Goal: Information Seeking & Learning: Learn about a topic

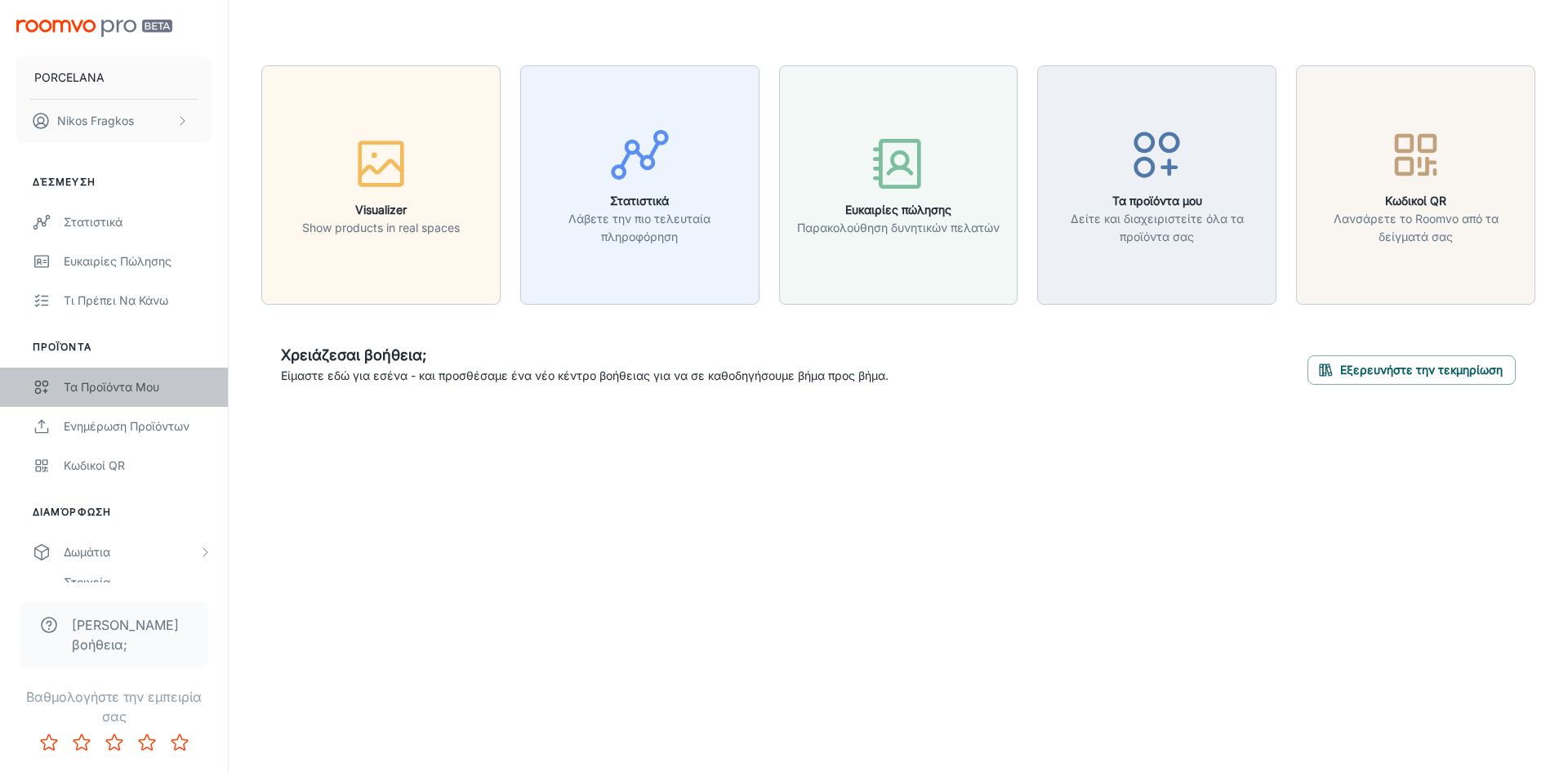
click at [129, 391] on div "Τα προϊόντα μου" at bounding box center [137, 386] width 148 height 18
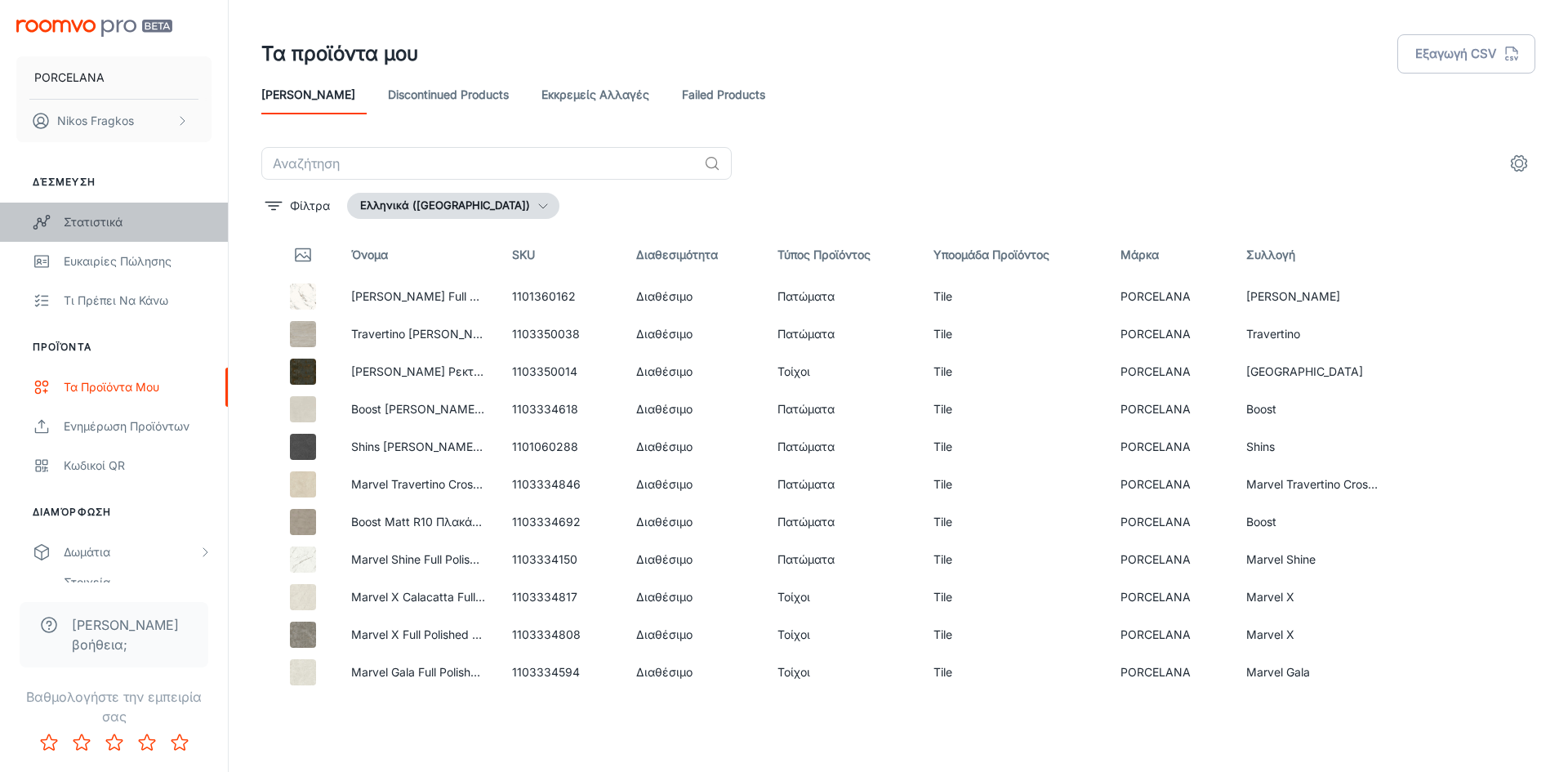
click at [166, 219] on div "Στατιστικά" at bounding box center [137, 222] width 148 height 18
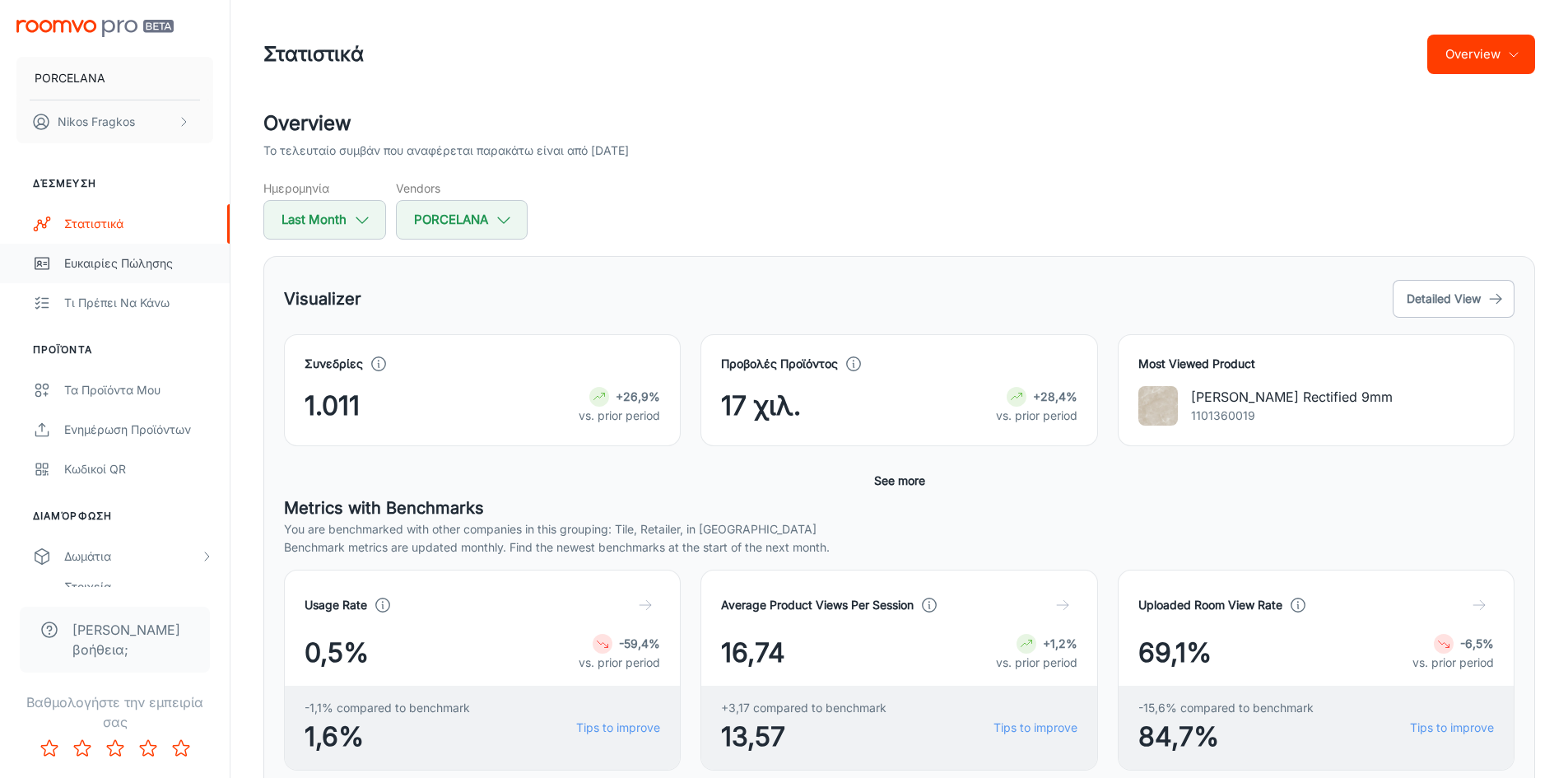
click at [151, 257] on div "Ευκαιρίες πώλησης" at bounding box center [138, 263] width 149 height 18
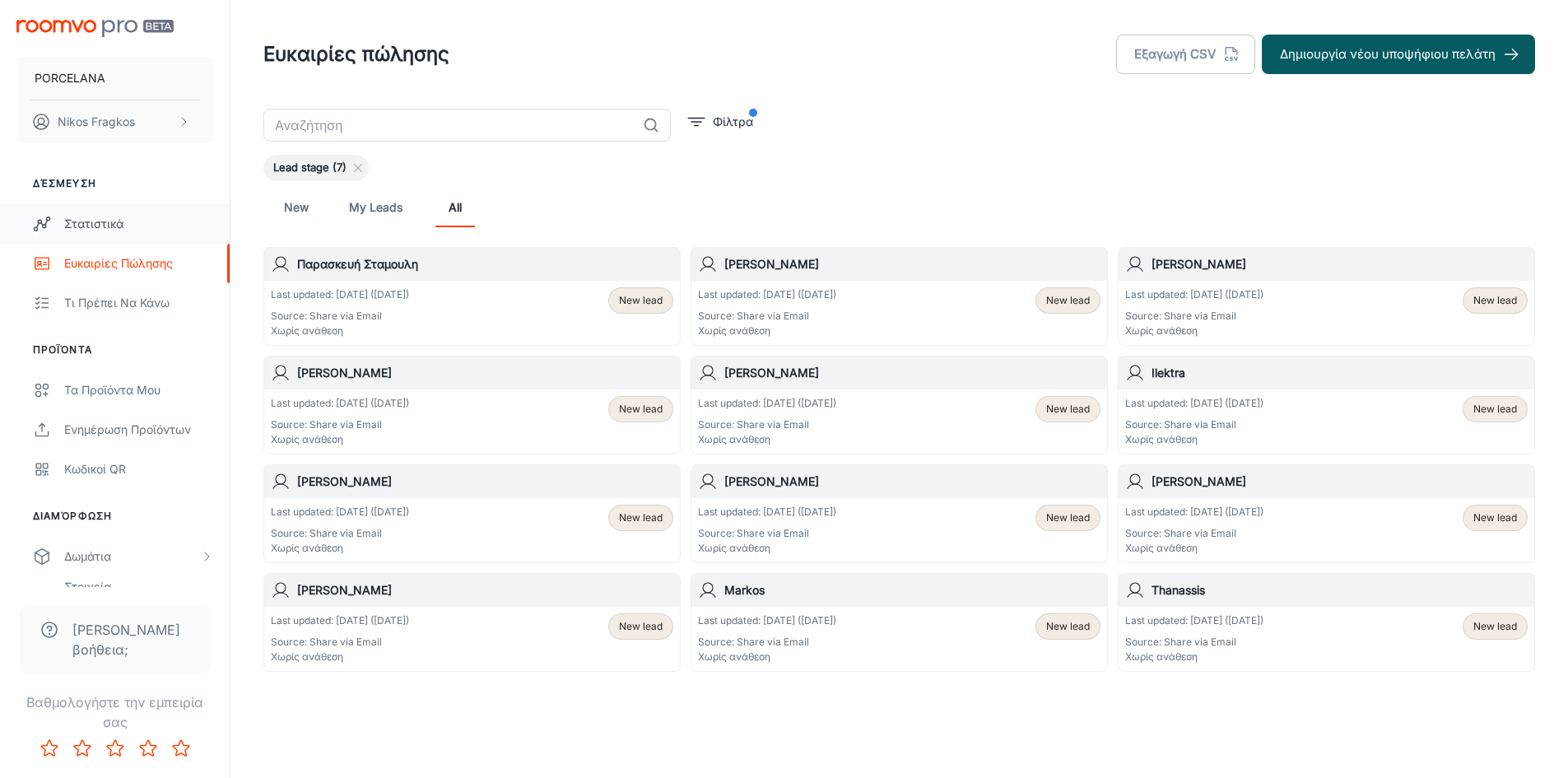
click at [109, 211] on link "Στατιστικά" at bounding box center [115, 223] width 230 height 40
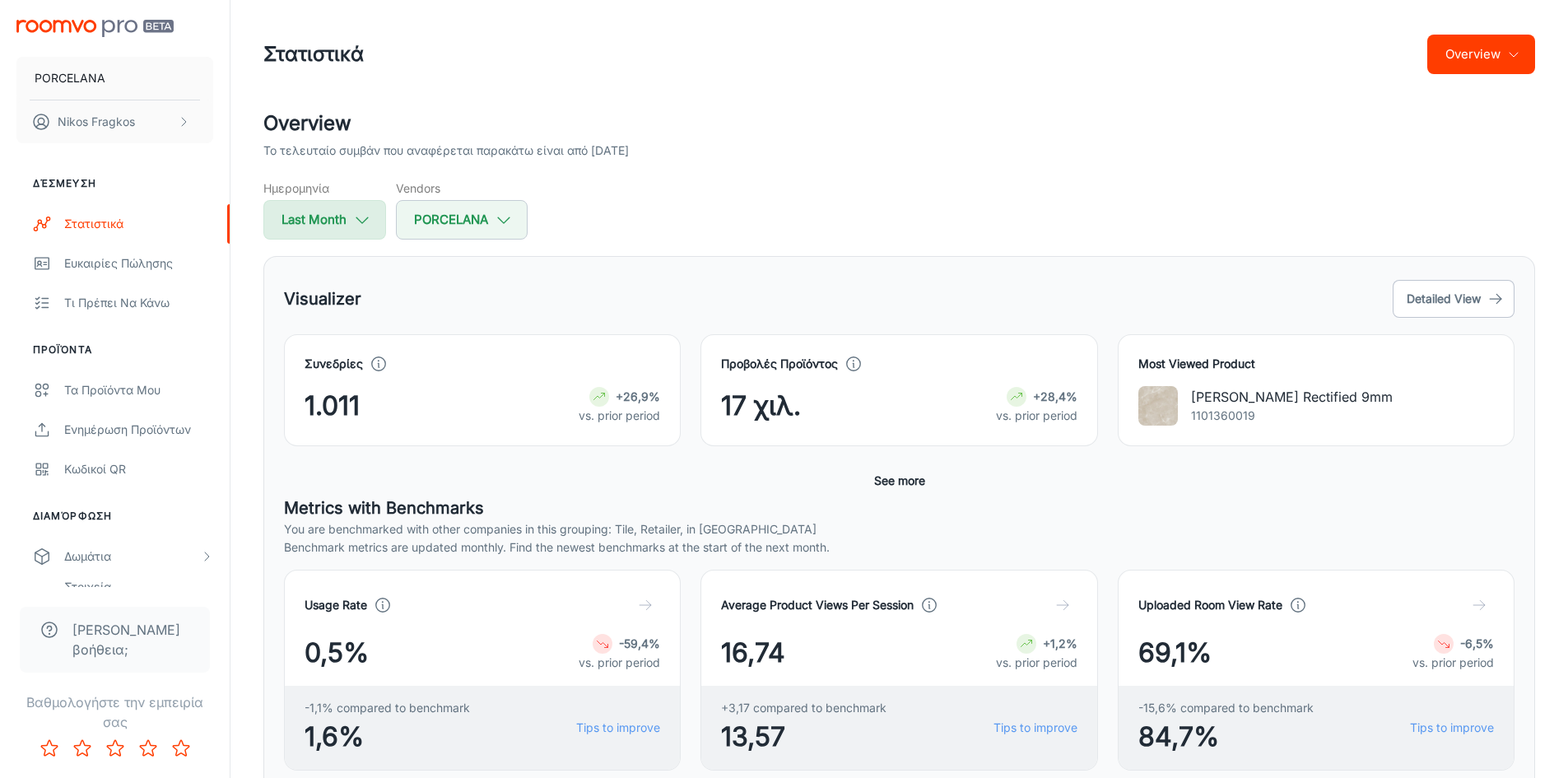
click at [343, 207] on button "Last Month" at bounding box center [324, 219] width 123 height 40
select select "8"
select select "2025"
select select "8"
select select "2025"
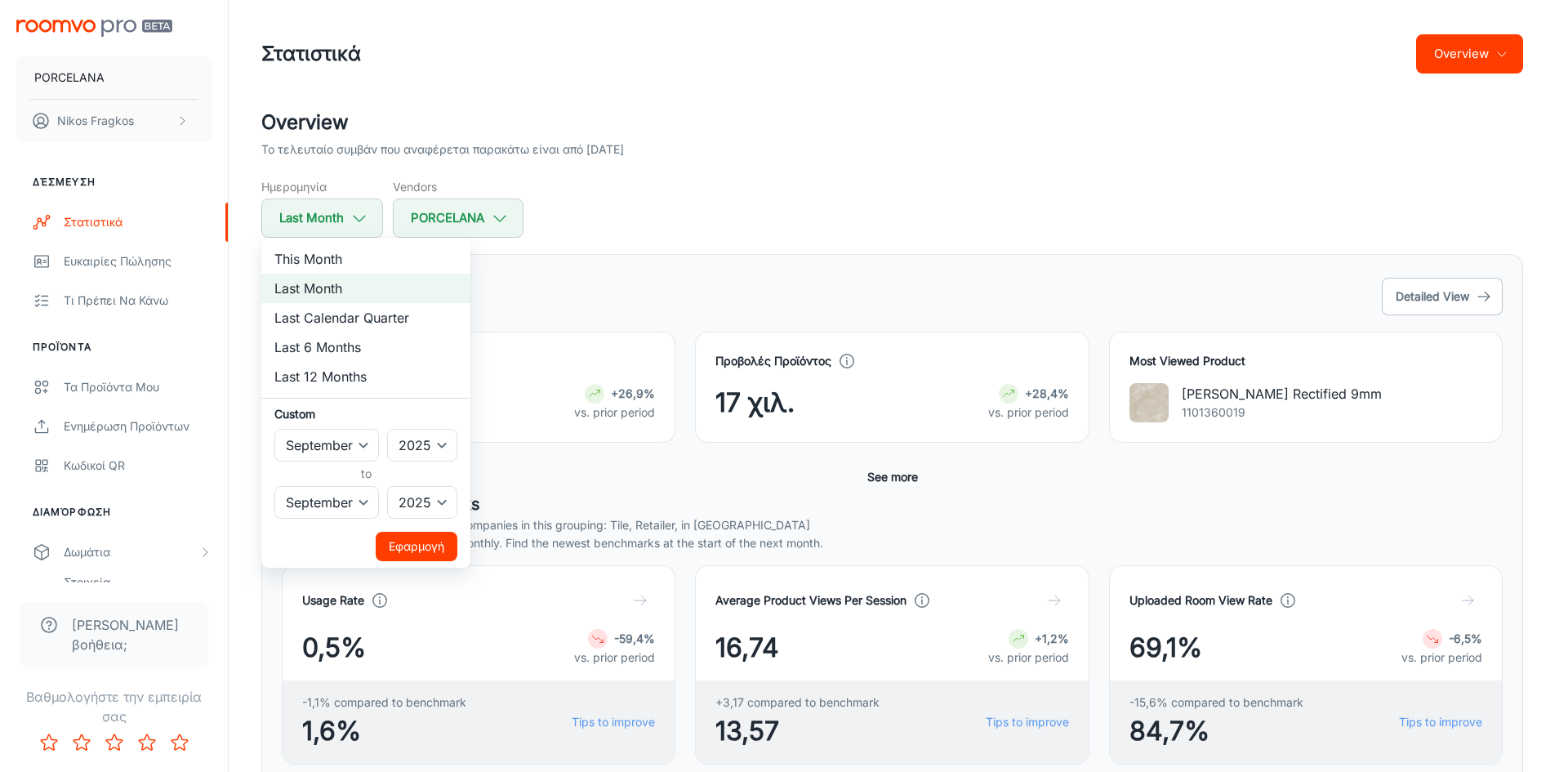
click at [607, 156] on div at bounding box center [784, 386] width 1568 height 772
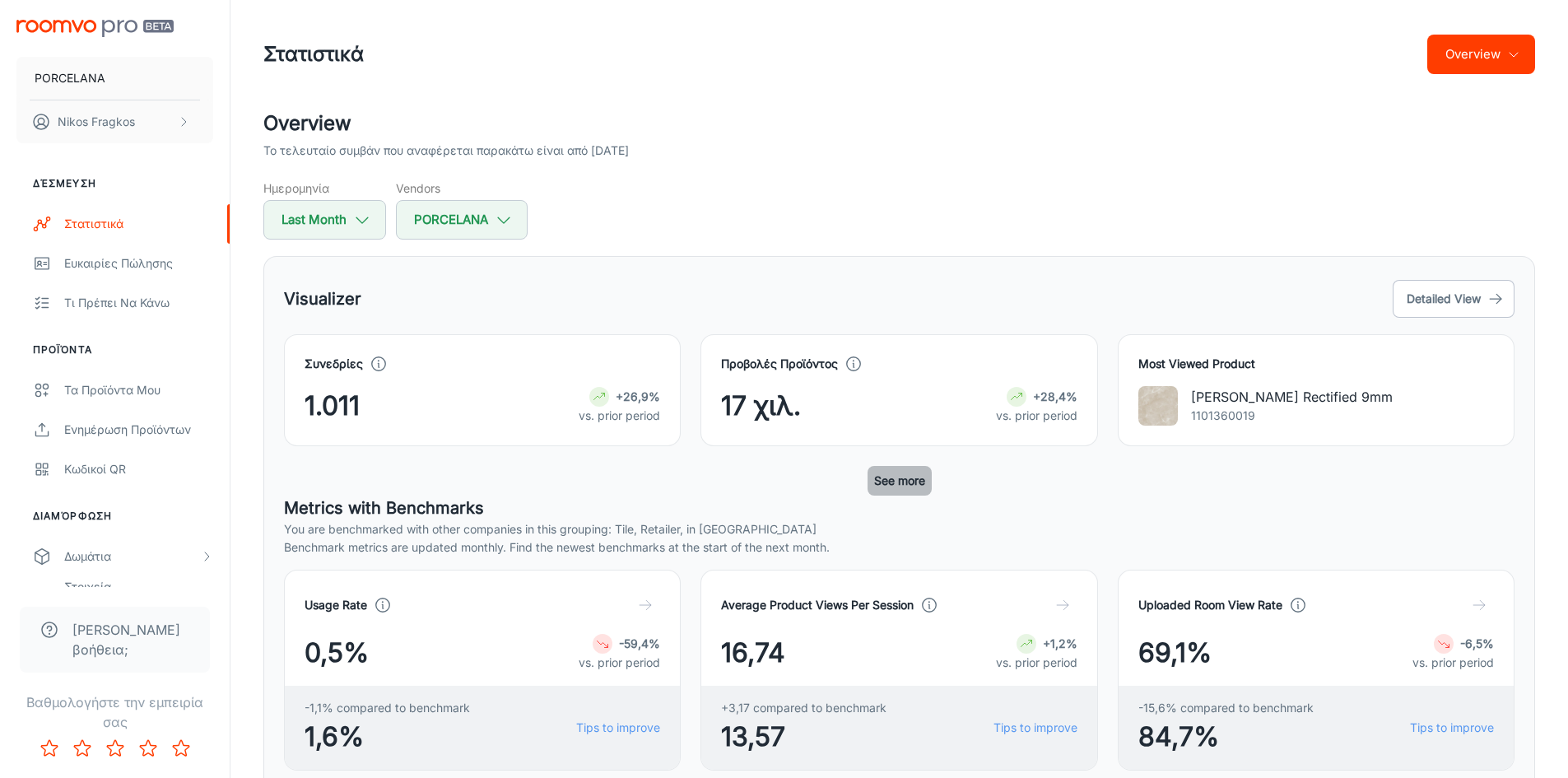
click at [879, 477] on button "See more" at bounding box center [899, 480] width 64 height 30
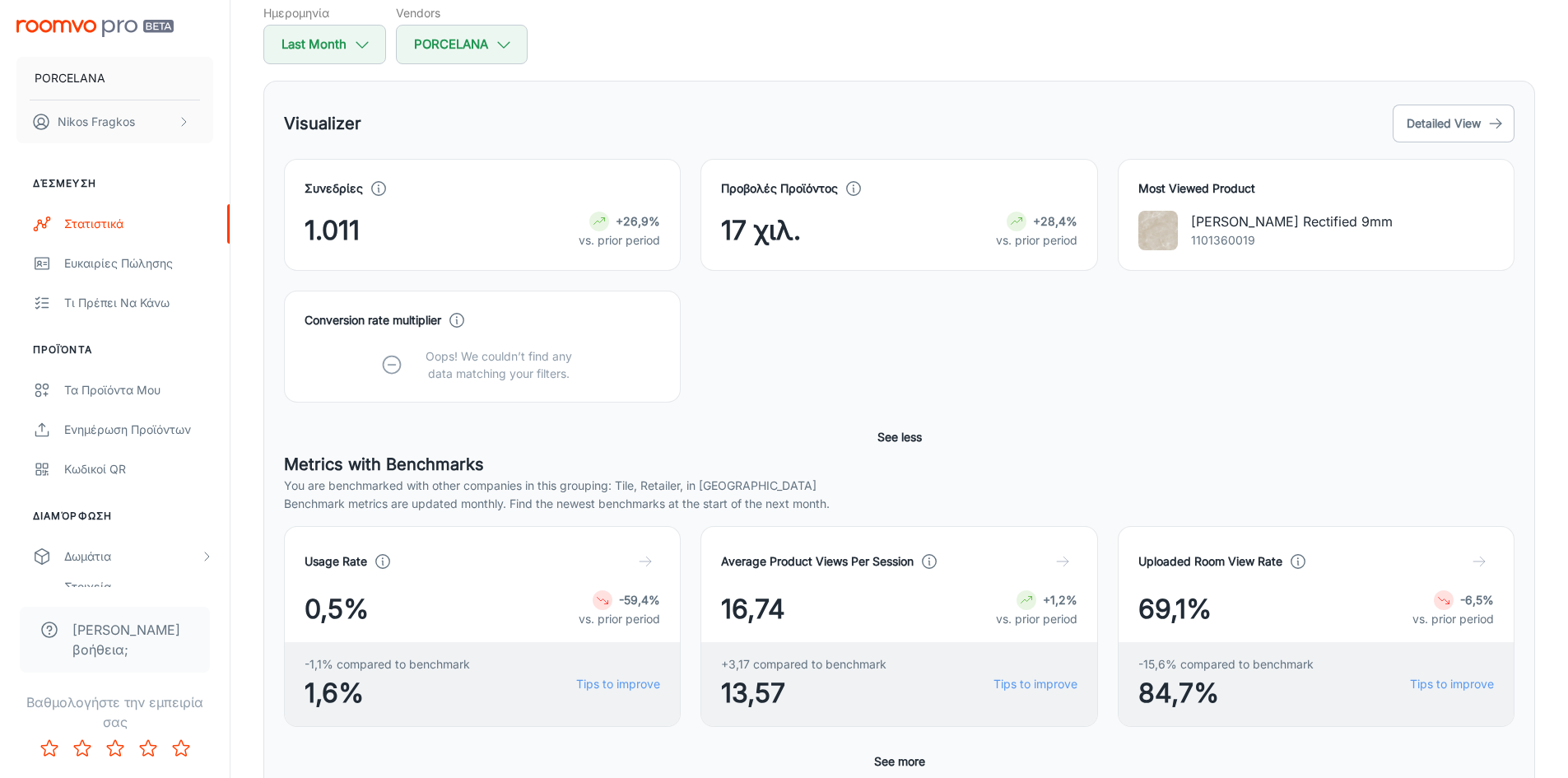
scroll to position [412, 0]
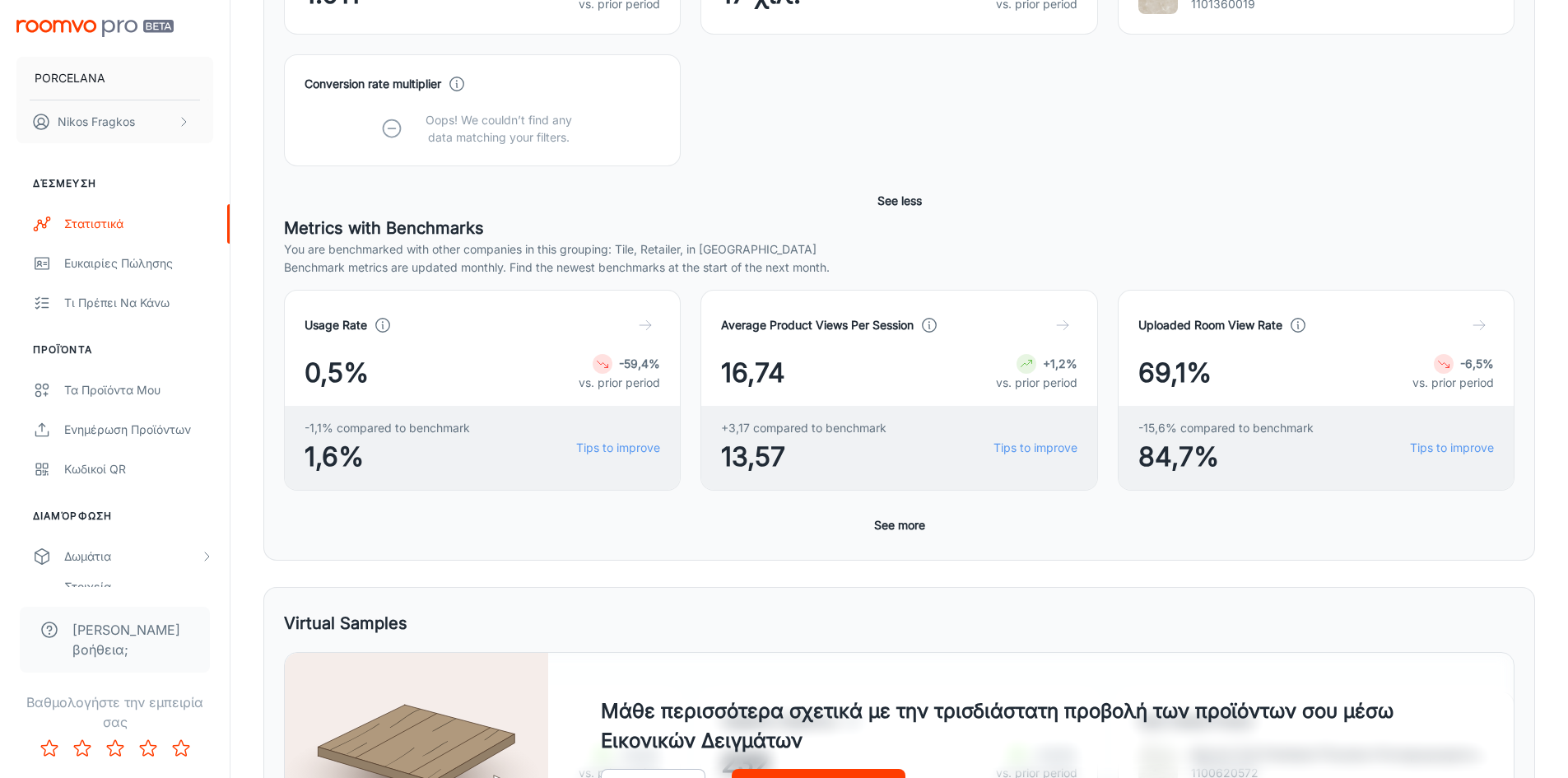
click at [884, 324] on h4 "Average Product Views Per Session" at bounding box center [817, 325] width 192 height 18
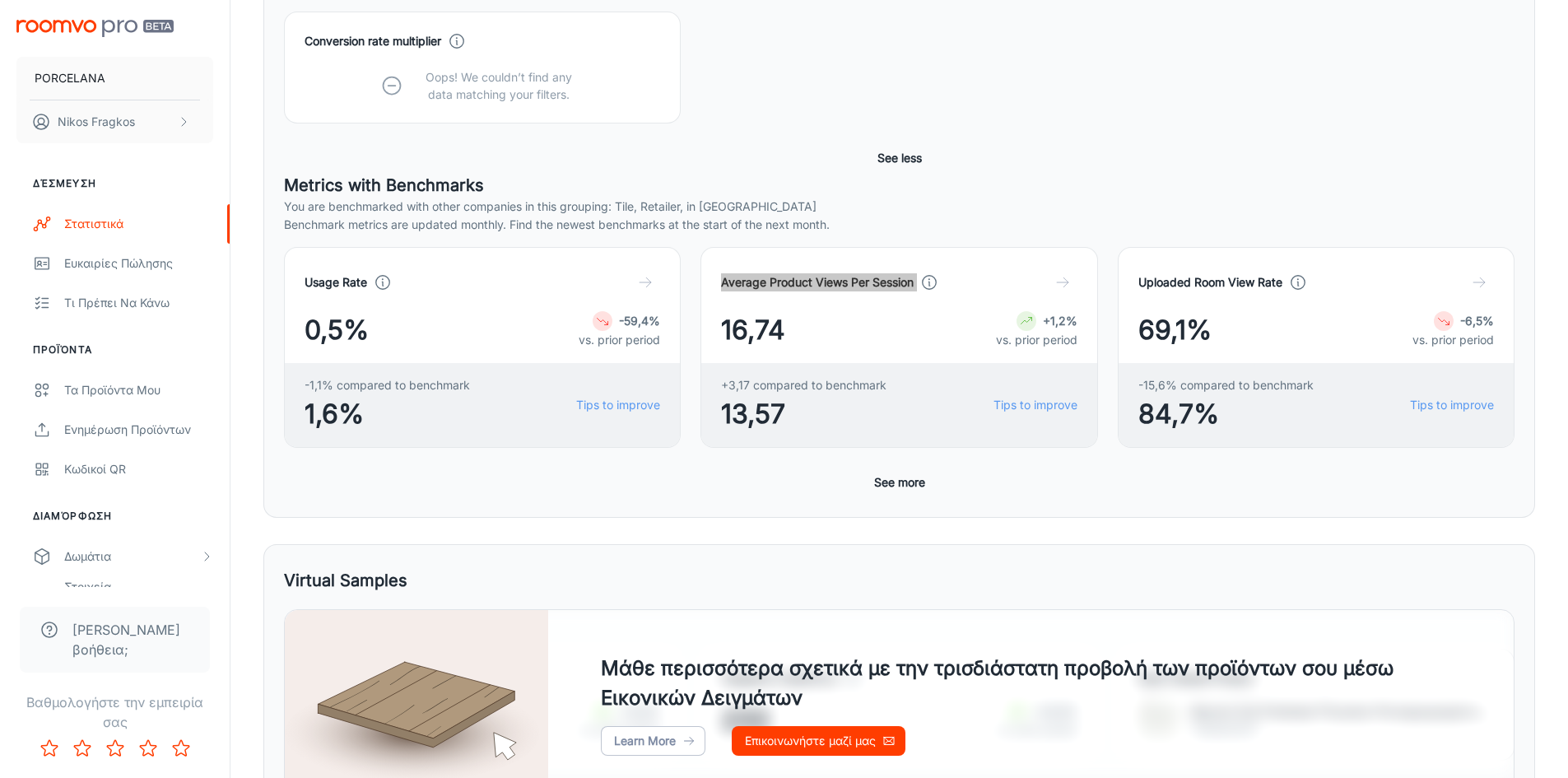
scroll to position [43, 0]
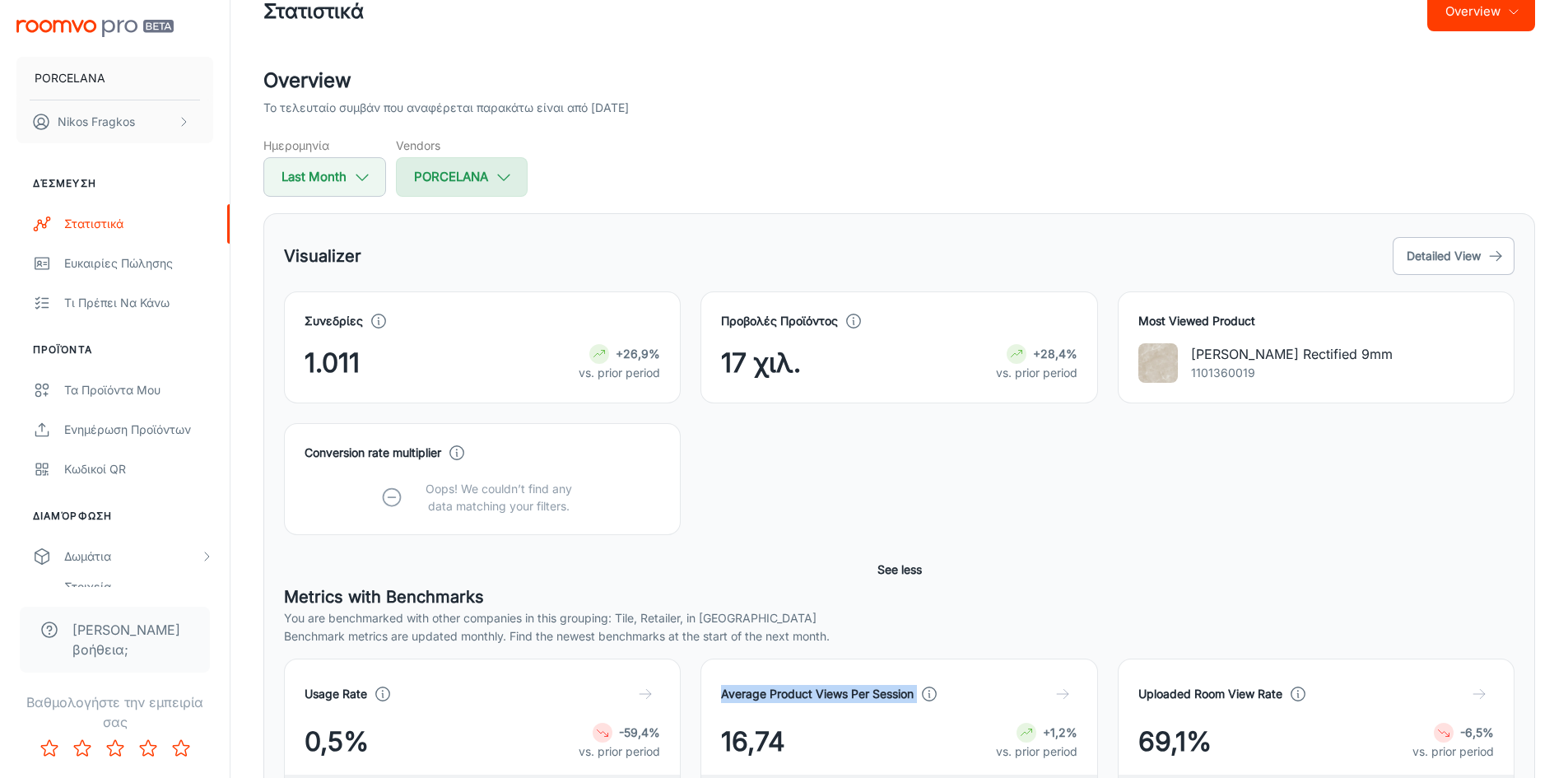
click at [525, 183] on button "PORCELANA" at bounding box center [462, 177] width 131 height 40
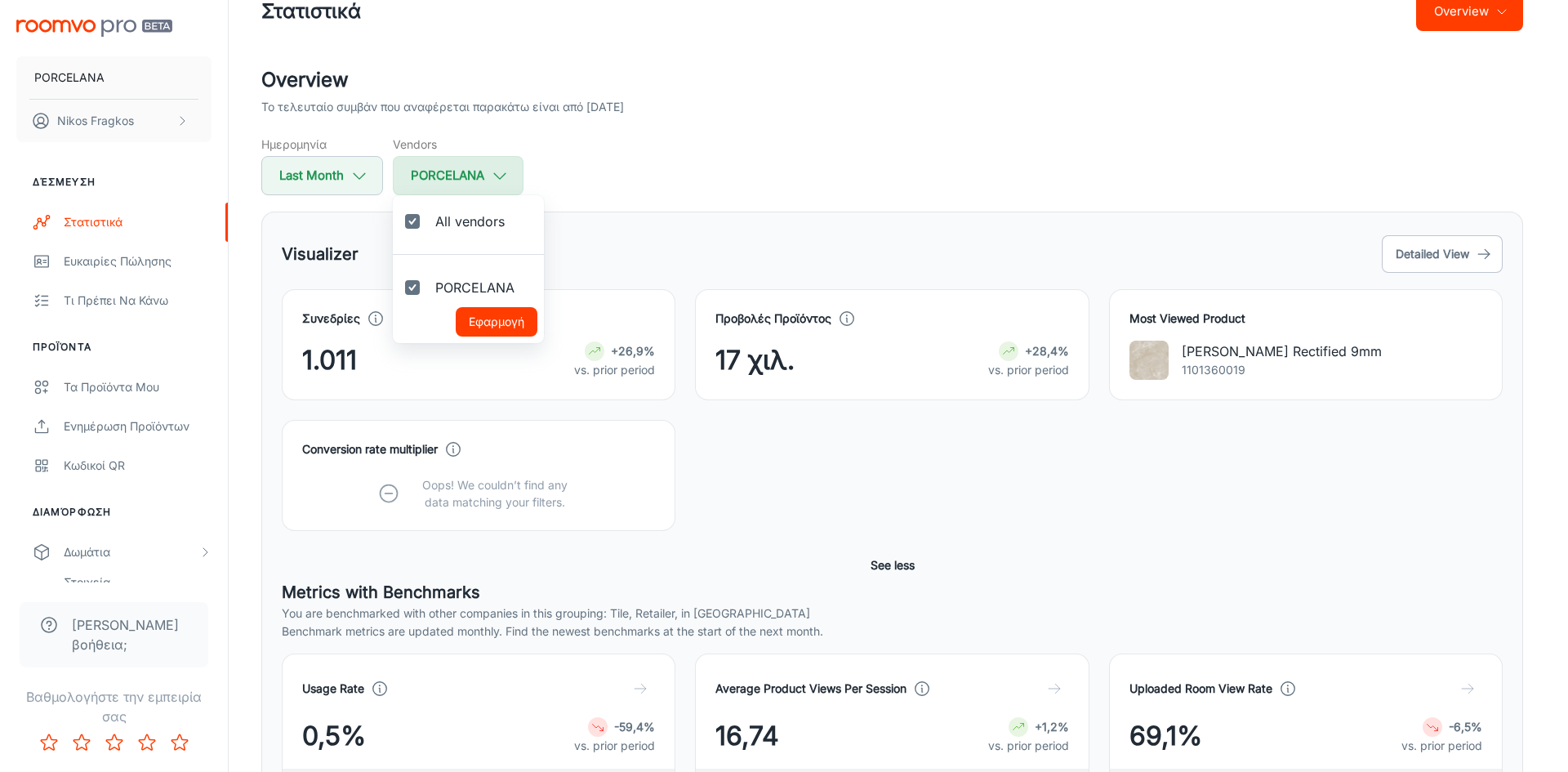
click at [521, 181] on div at bounding box center [784, 386] width 1568 height 772
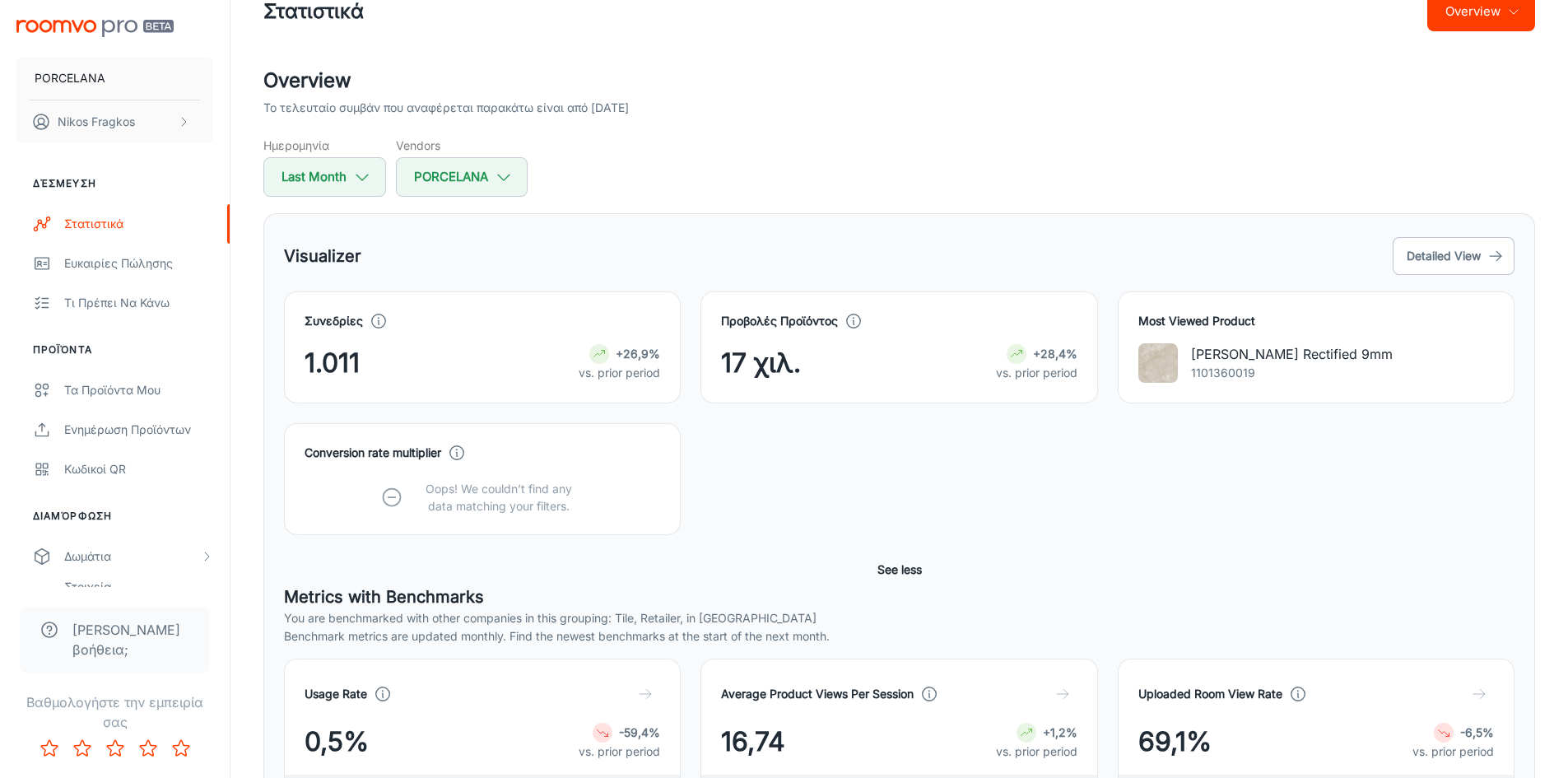
click at [576, 178] on div "Ημερομηνία Last Month Vendors PORCELANA" at bounding box center [898, 166] width 1271 height 60
click at [628, 106] on p "Το τελευταίο συμβάν που αναφέρεται παρακάτω είναι από [DATE]" at bounding box center [446, 107] width 365 height 18
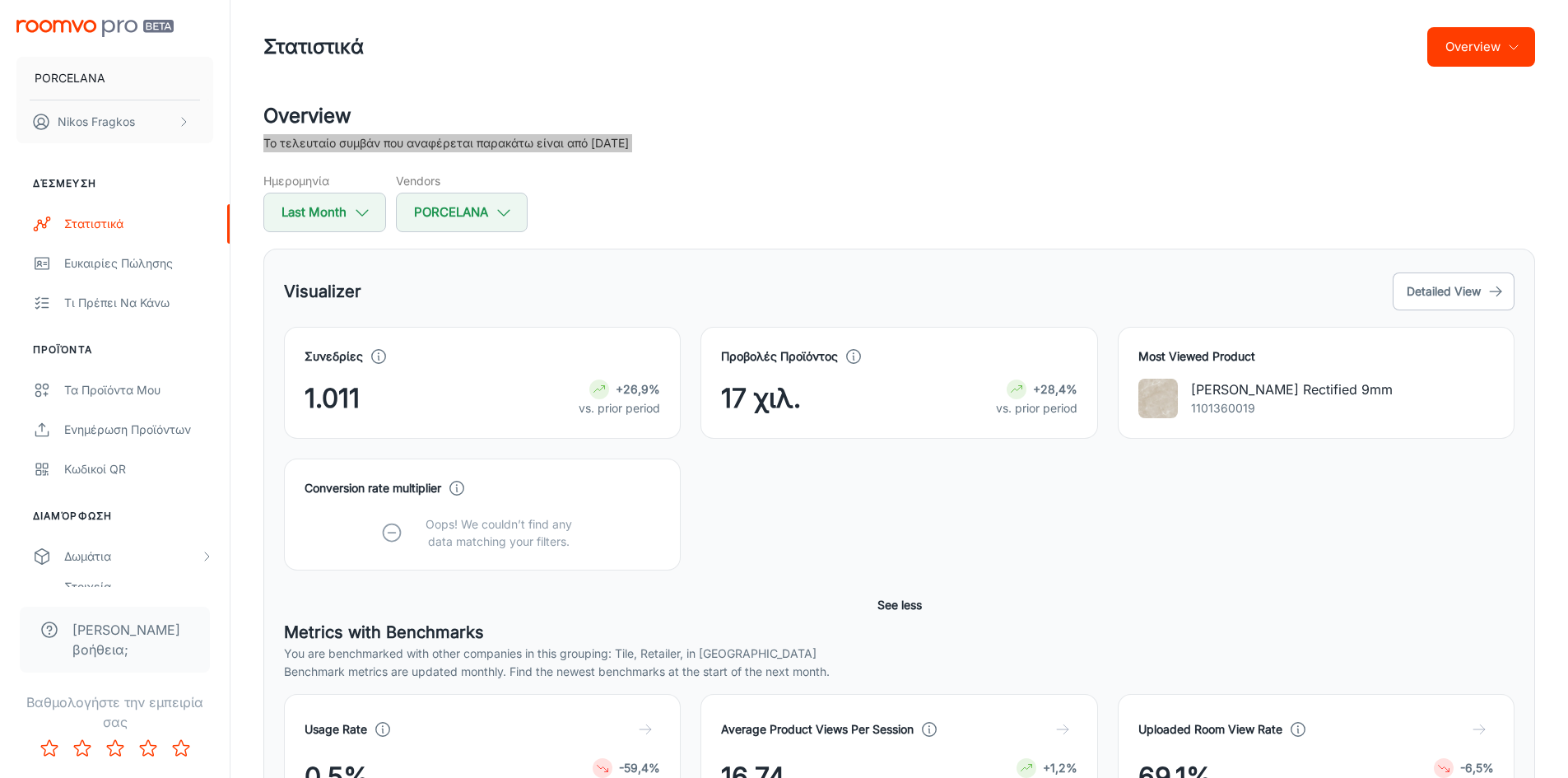
scroll to position [0, 0]
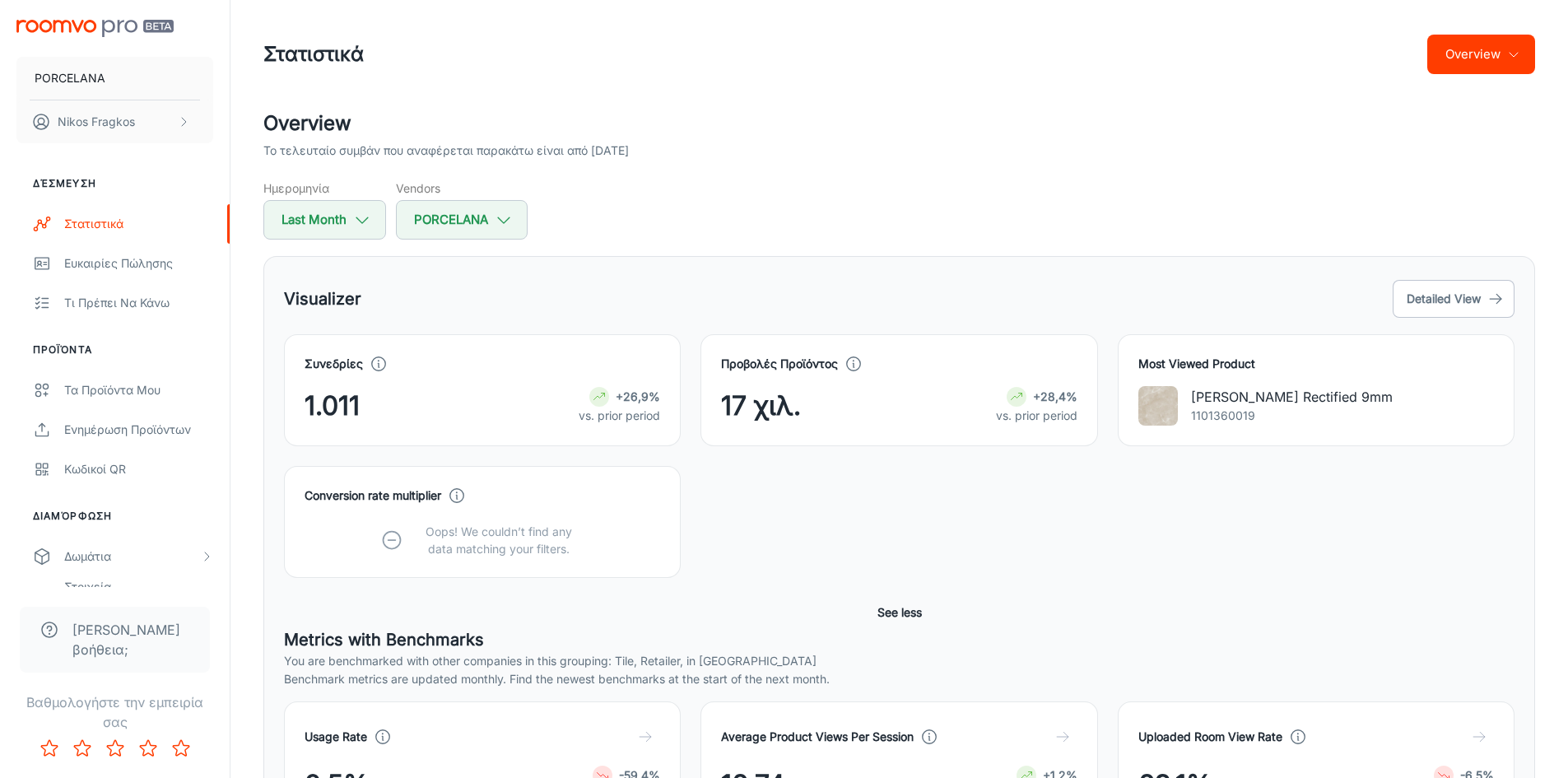
click at [1408, 276] on div "Visualizer Detailed View" at bounding box center [899, 299] width 1231 height 44
click at [1414, 288] on button "Detailed View" at bounding box center [1454, 298] width 122 height 38
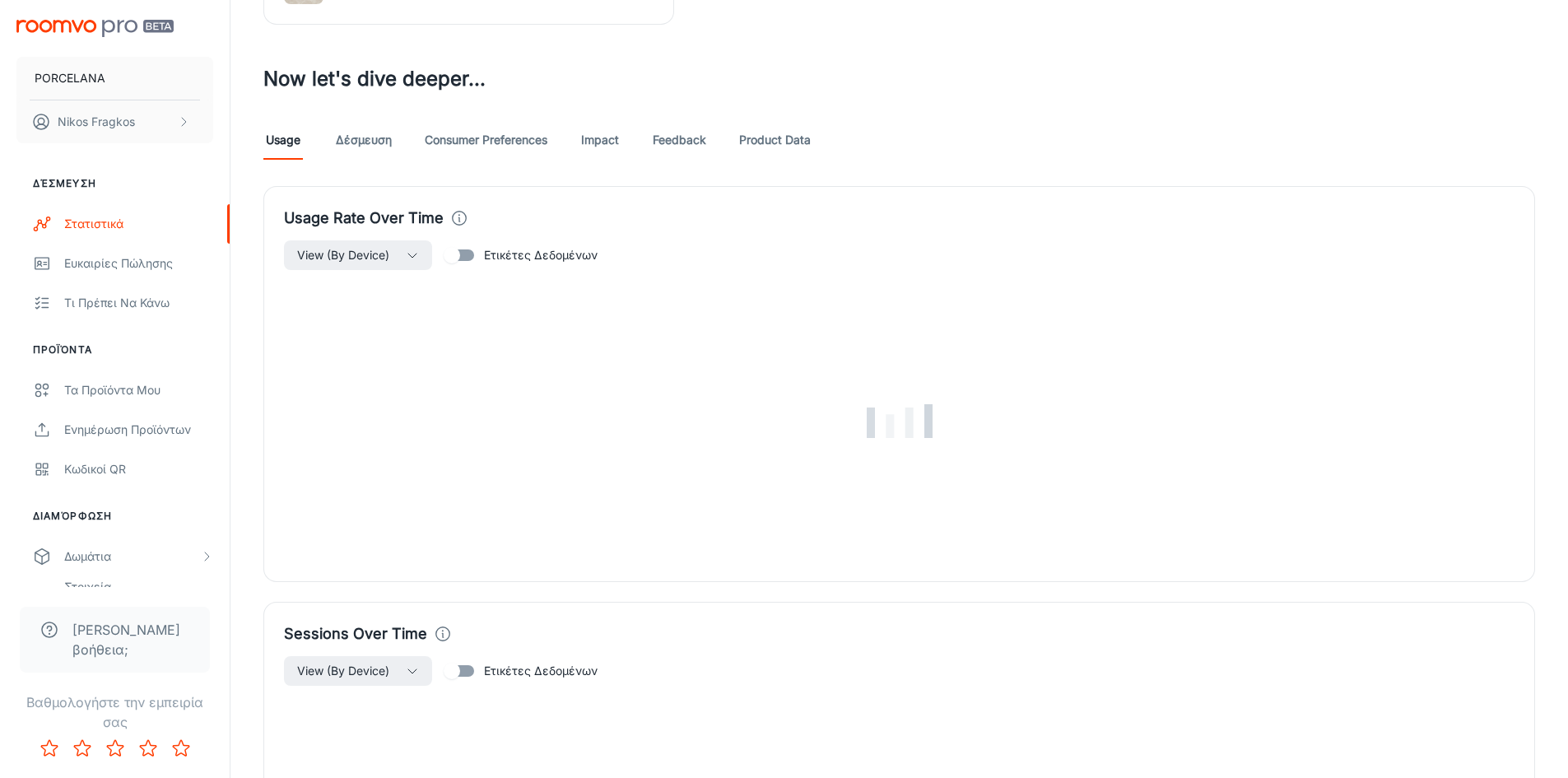
scroll to position [740, 0]
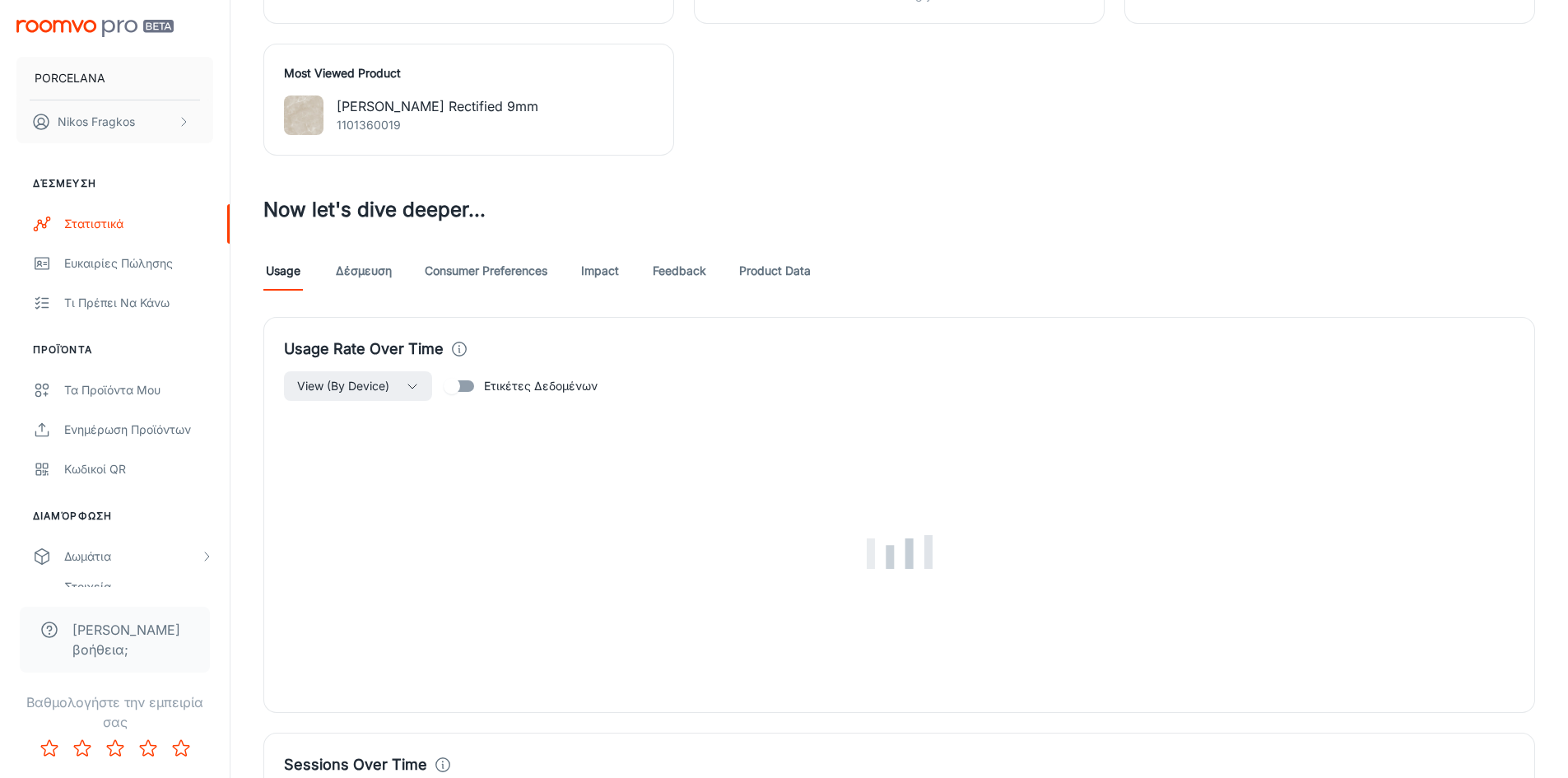
click at [378, 279] on link "Δέσμευση" at bounding box center [363, 271] width 56 height 40
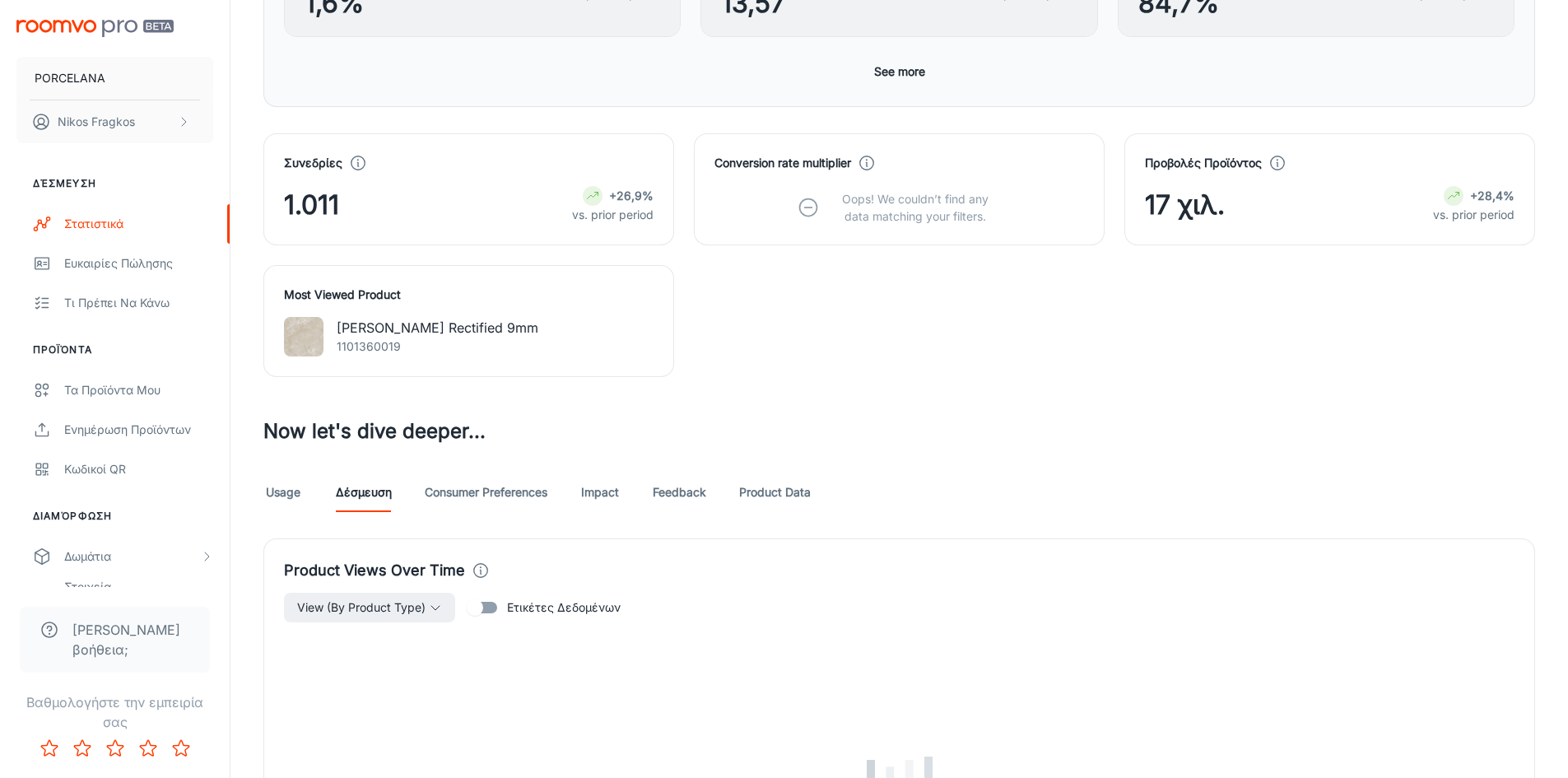
scroll to position [658, 0]
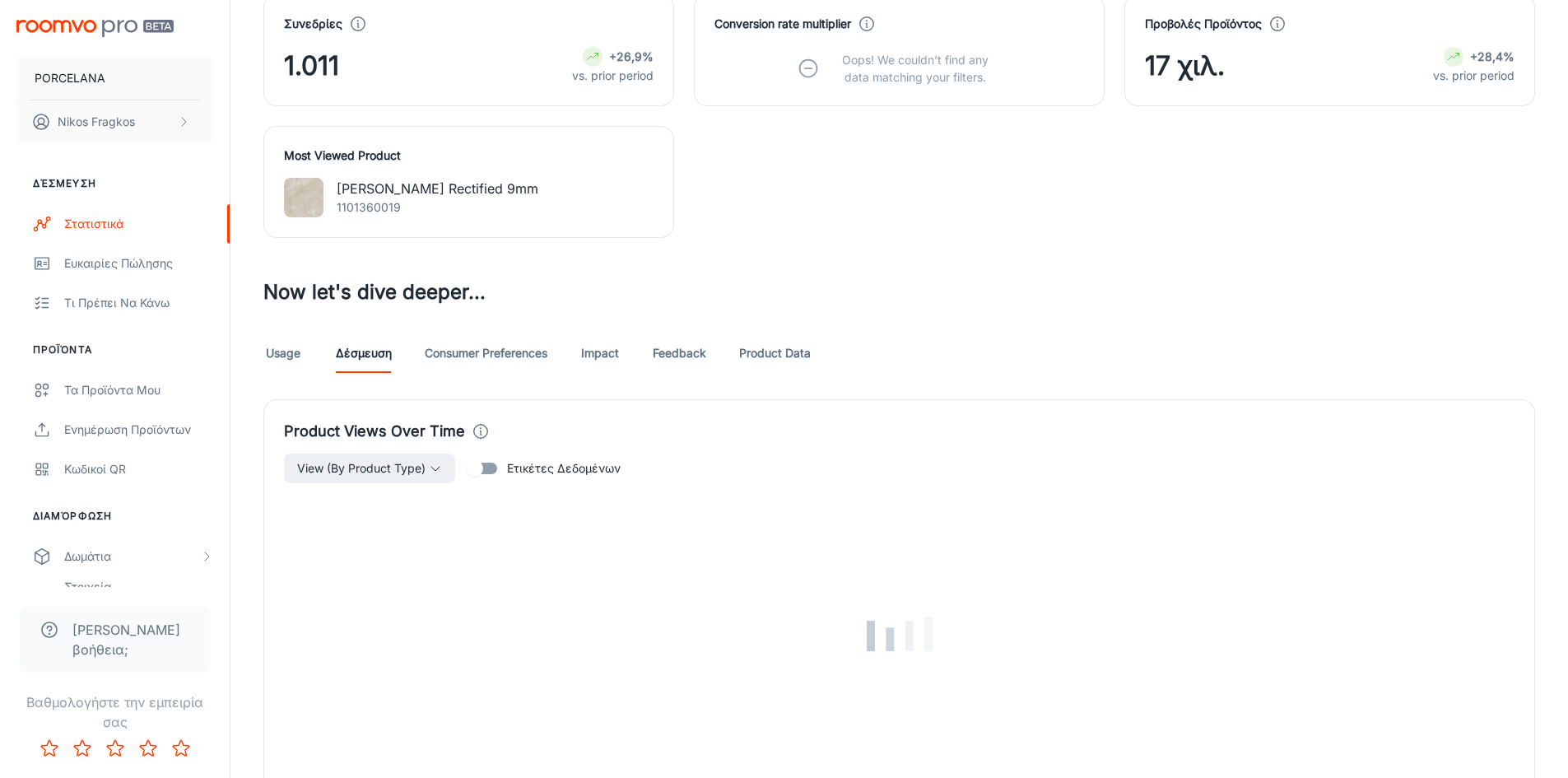
click at [491, 357] on link "Consumer Preferences" at bounding box center [485, 353] width 123 height 40
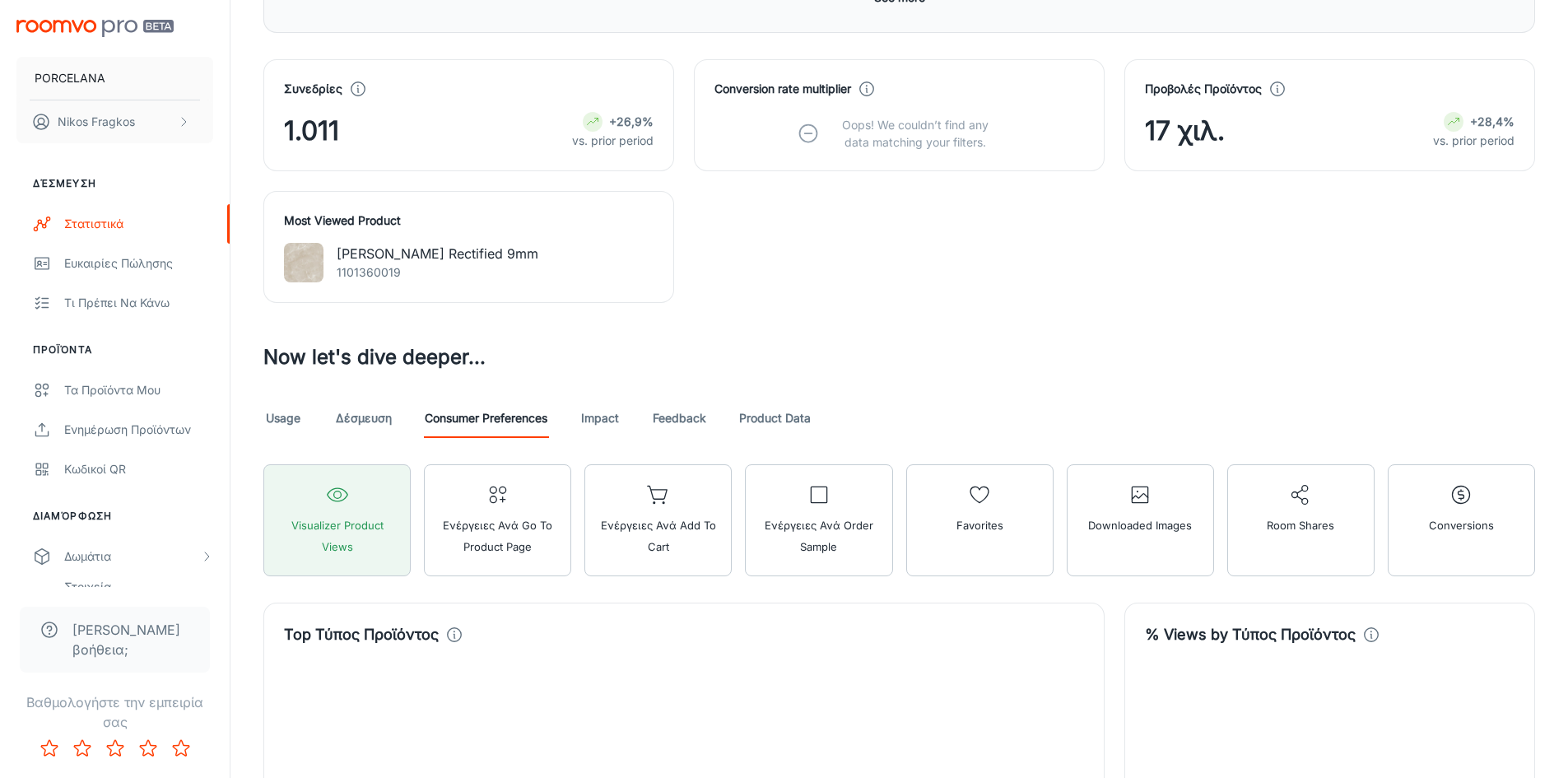
scroll to position [822, 0]
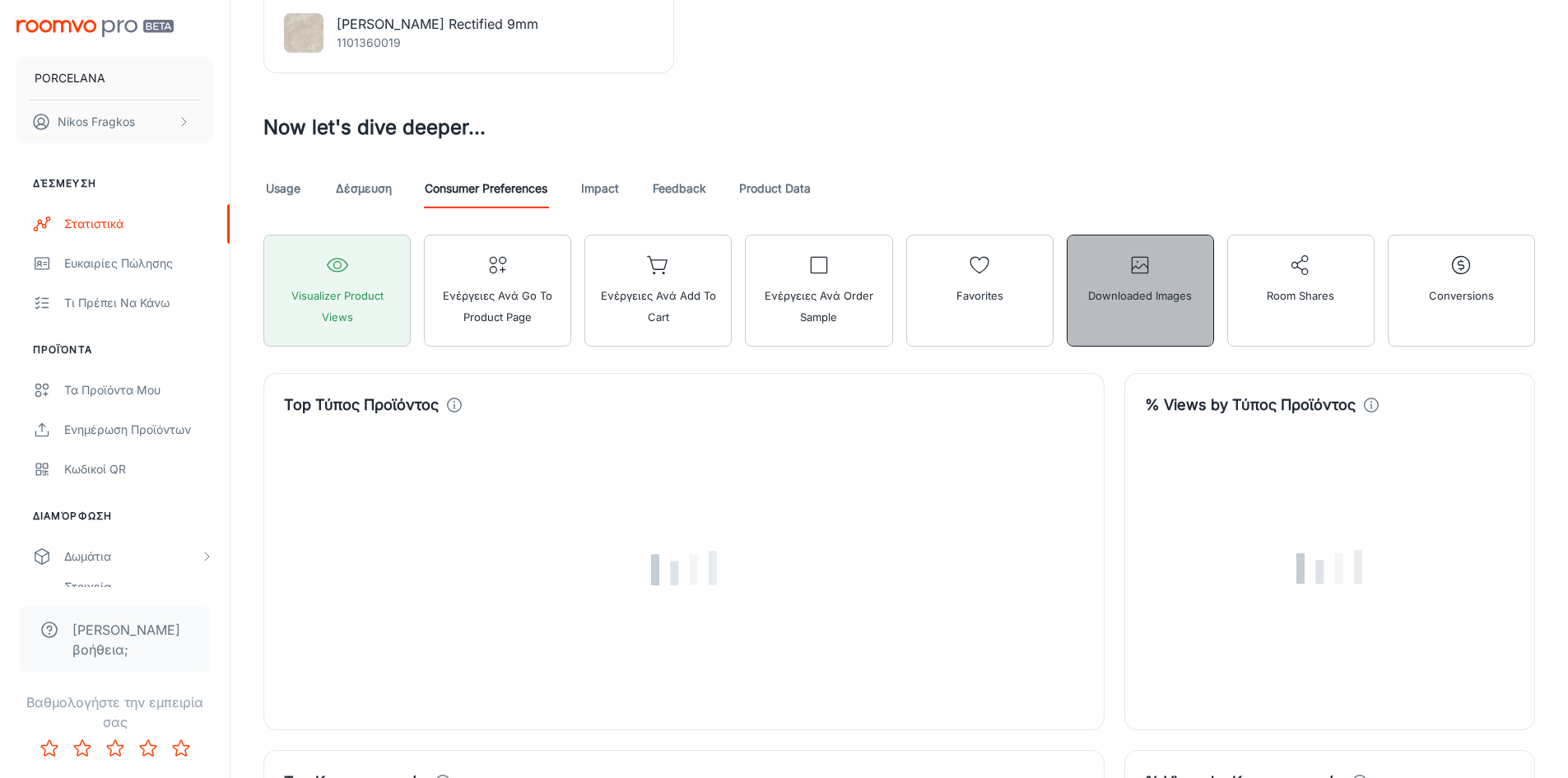
click at [1127, 319] on button "Downloaded Images" at bounding box center [1140, 291] width 147 height 112
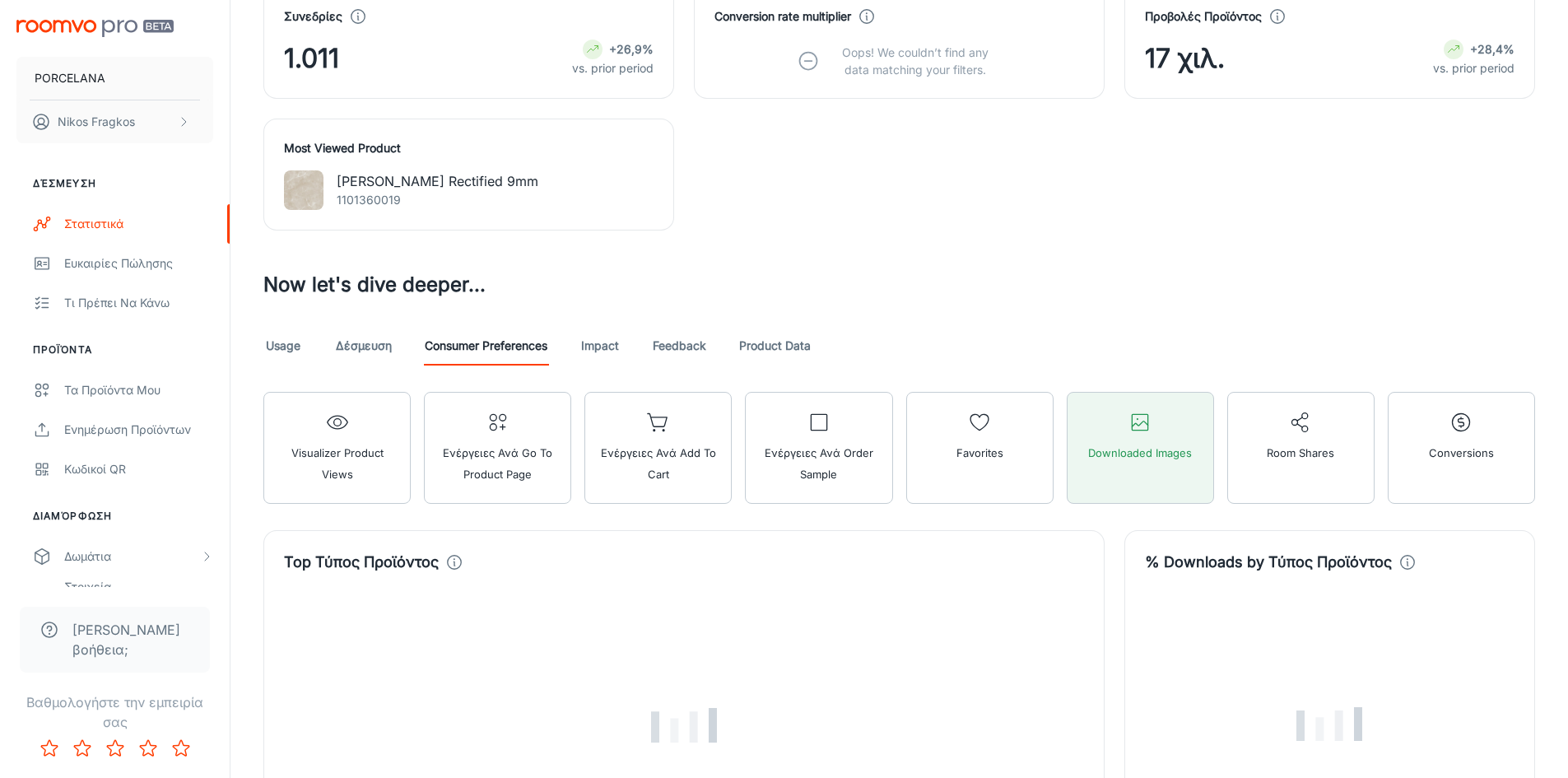
scroll to position [658, 0]
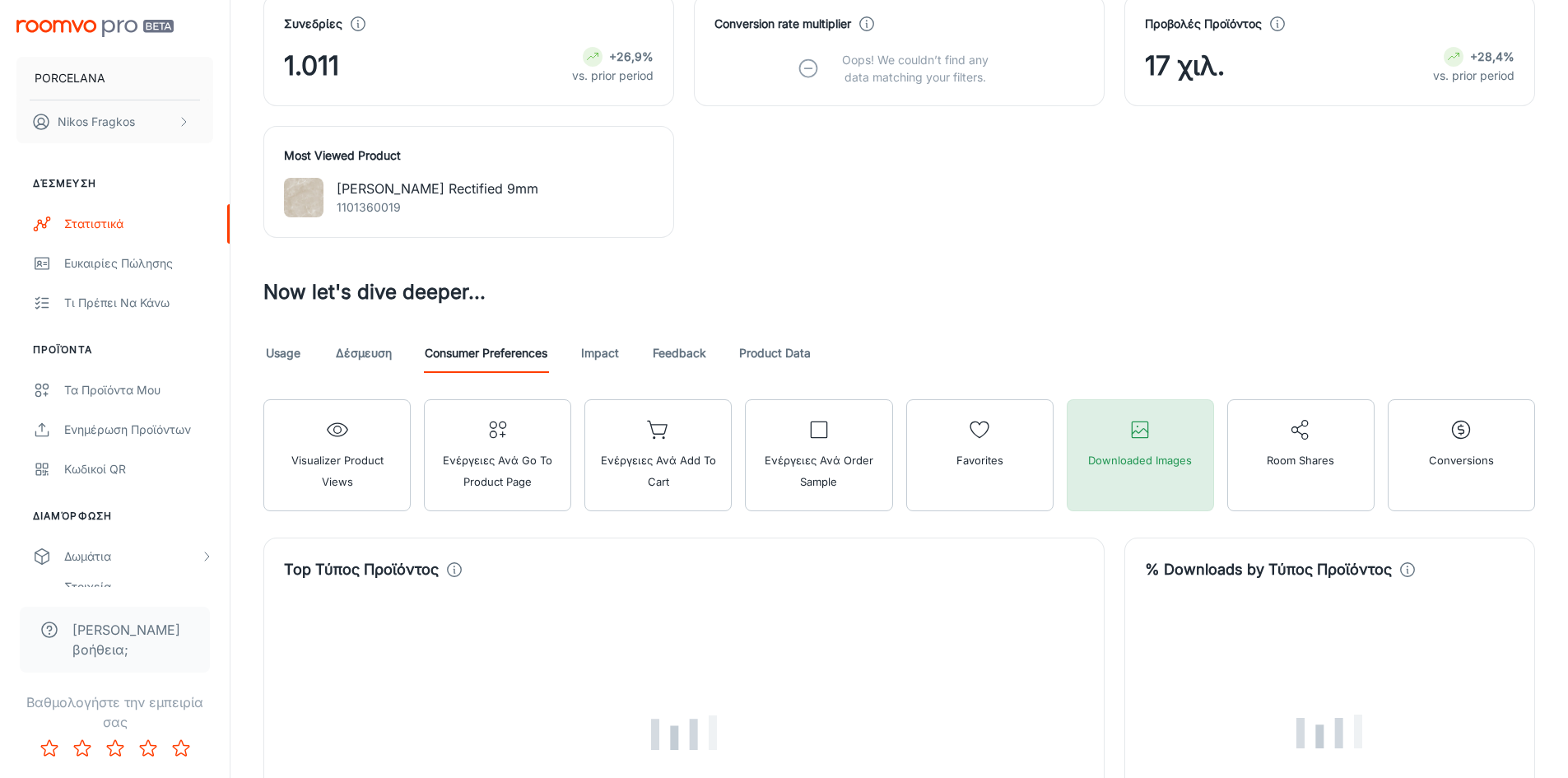
click at [1119, 410] on button "Downloaded Images" at bounding box center [1140, 455] width 147 height 112
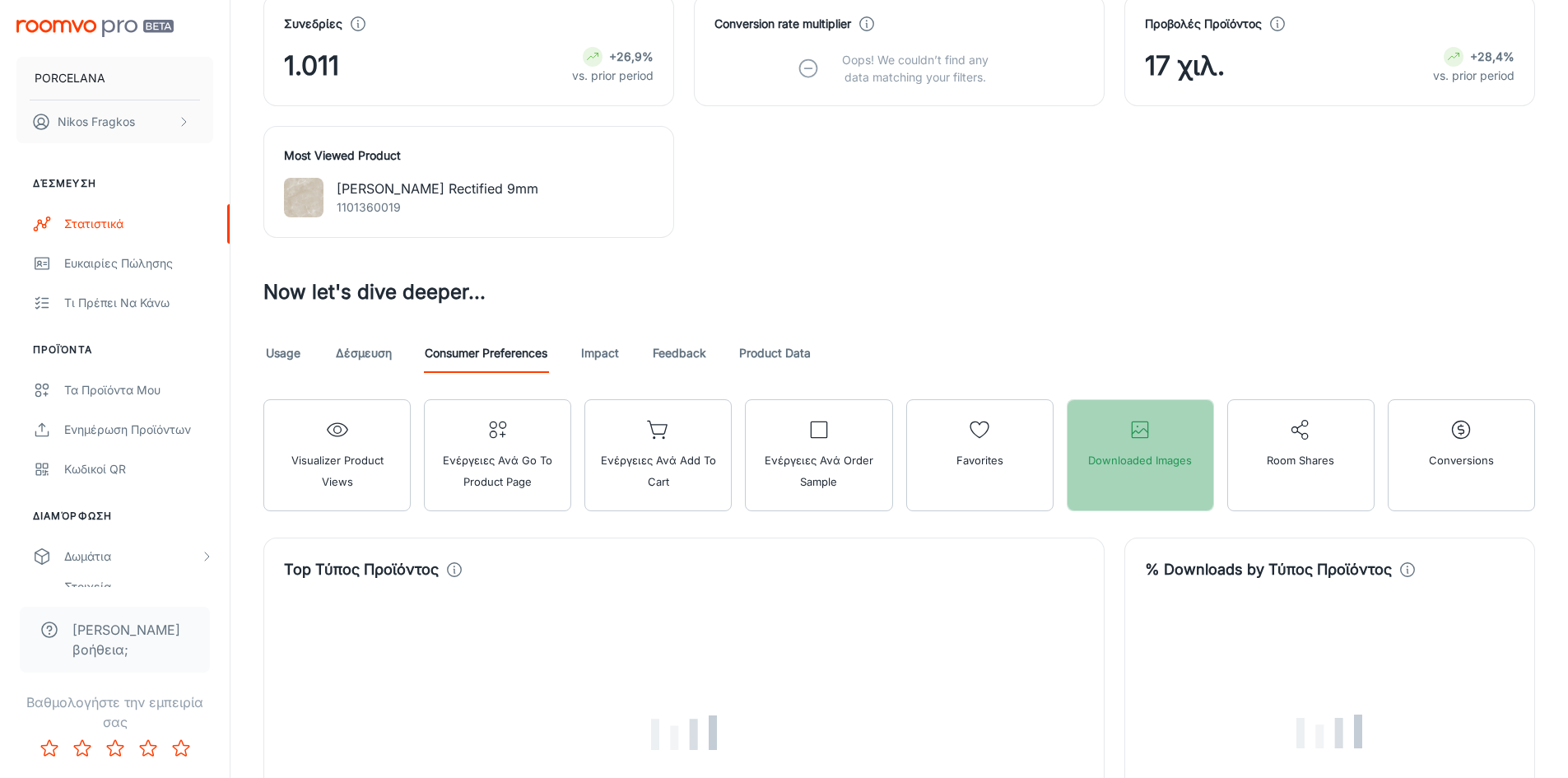
click at [1127, 440] on button "Downloaded Images" at bounding box center [1140, 455] width 147 height 112
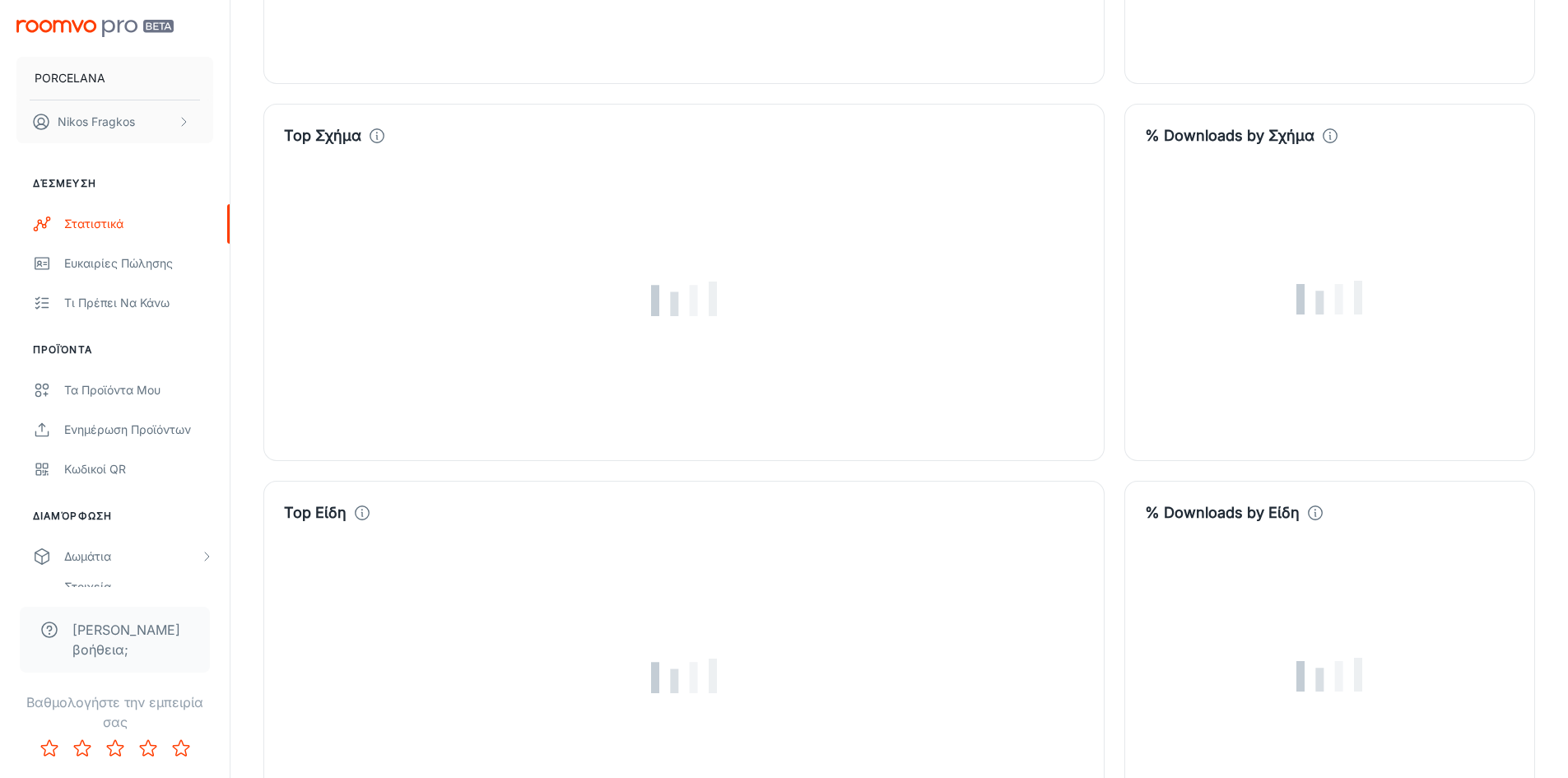
scroll to position [5102, 0]
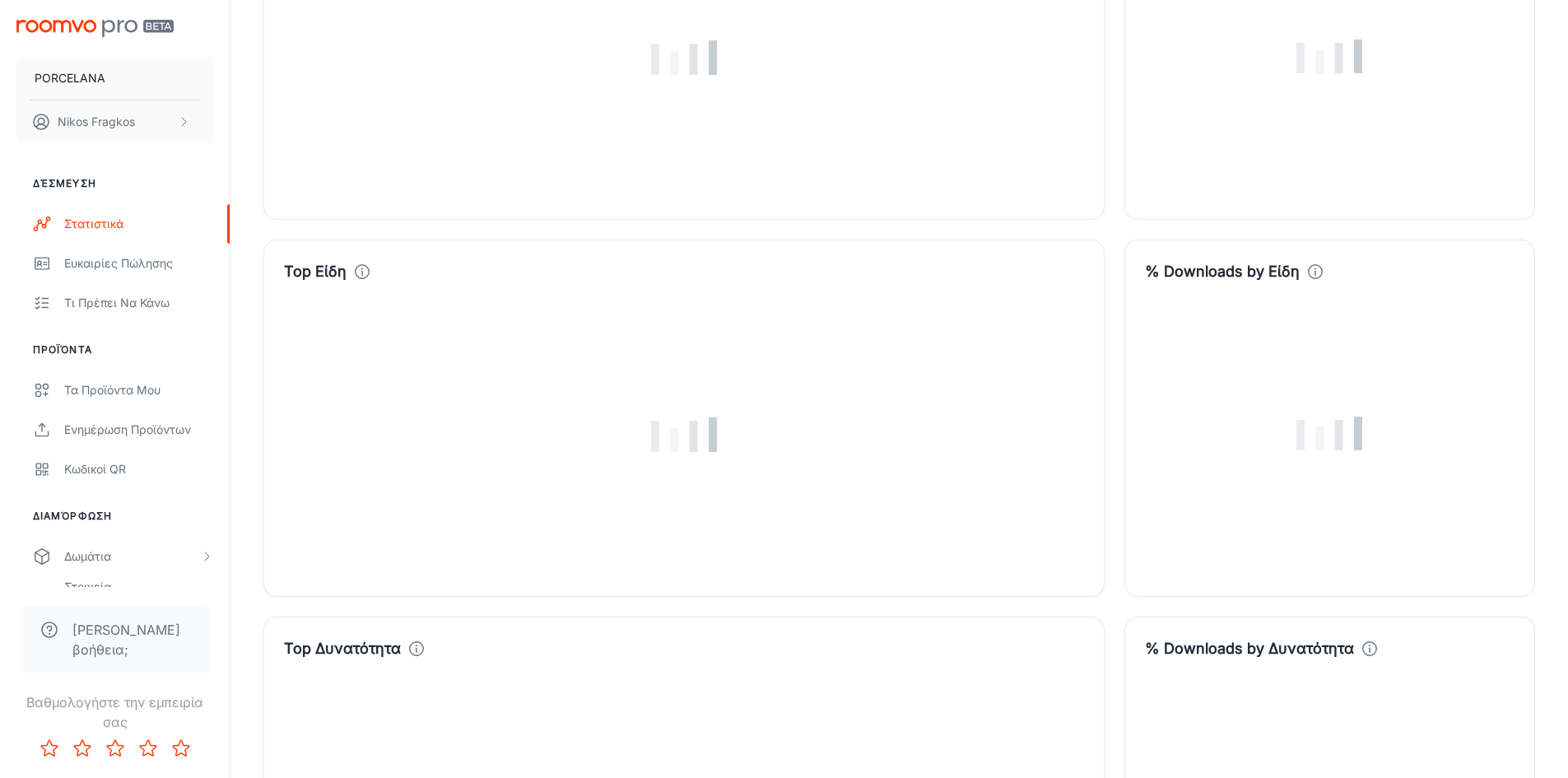
drag, startPoint x: 1114, startPoint y: 712, endPoint x: 1129, endPoint y: 508, distance: 204.6
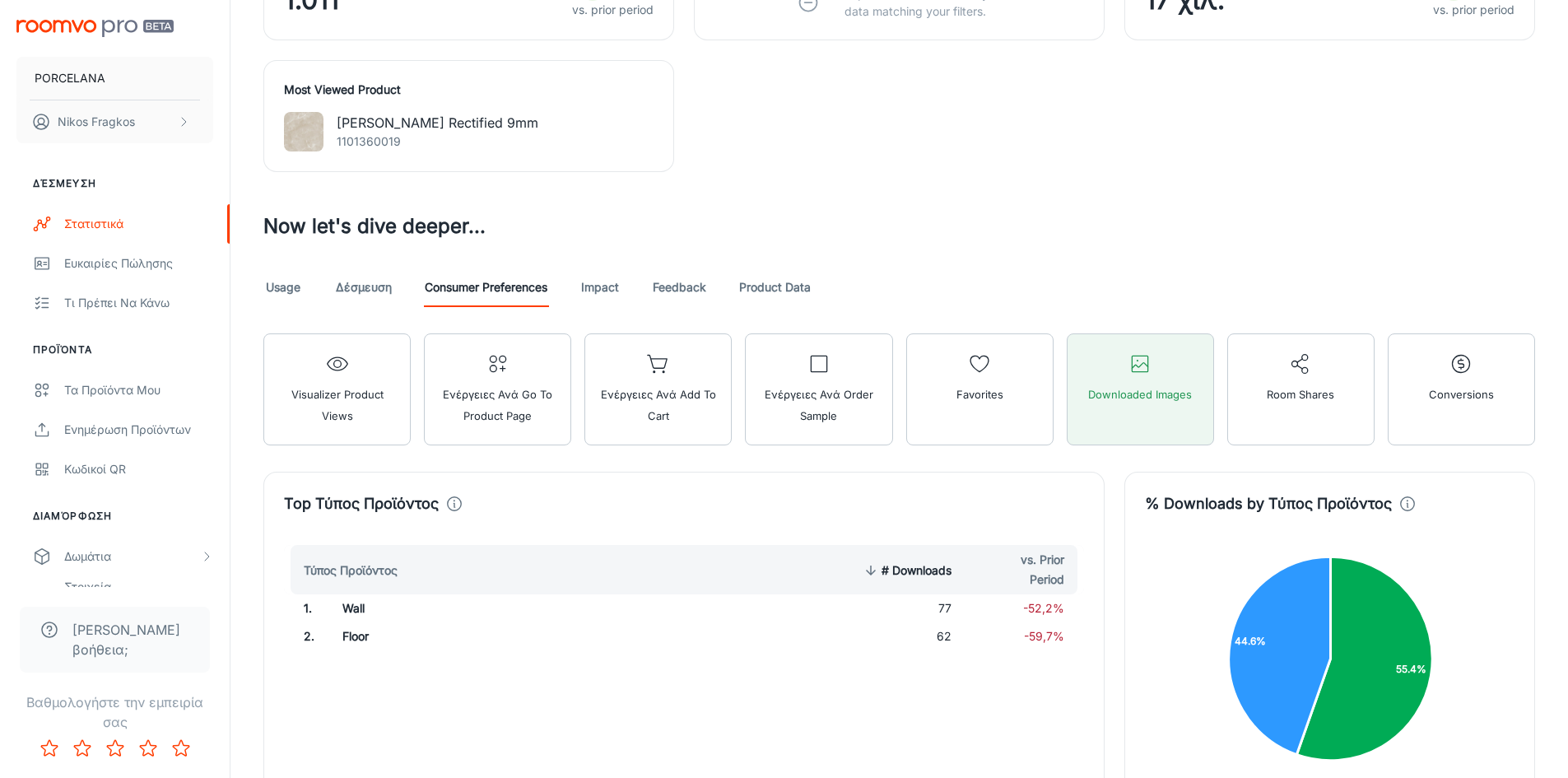
scroll to position [988, 0]
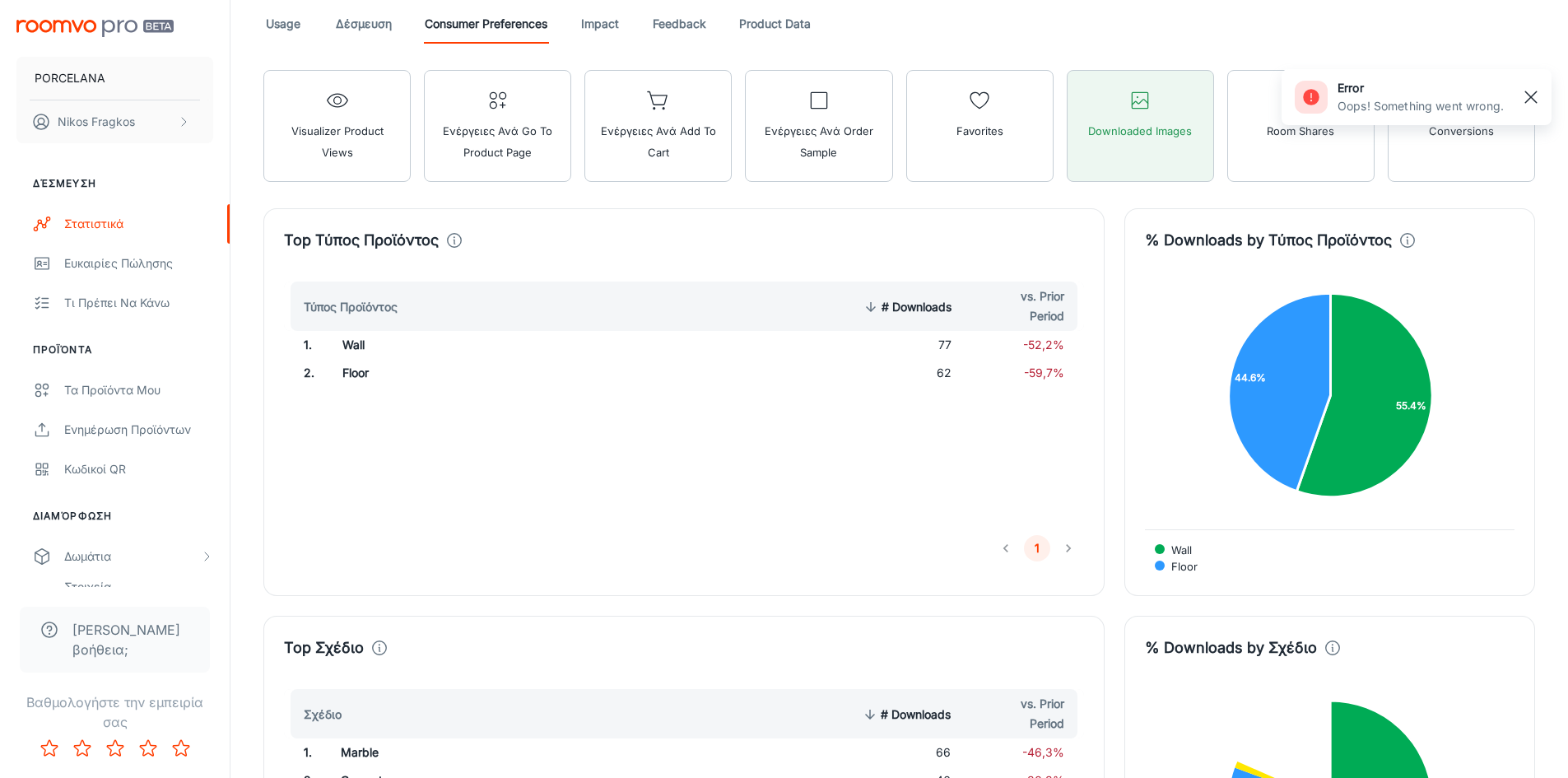
click at [1536, 94] on rect "button" at bounding box center [1530, 97] width 19 height 19
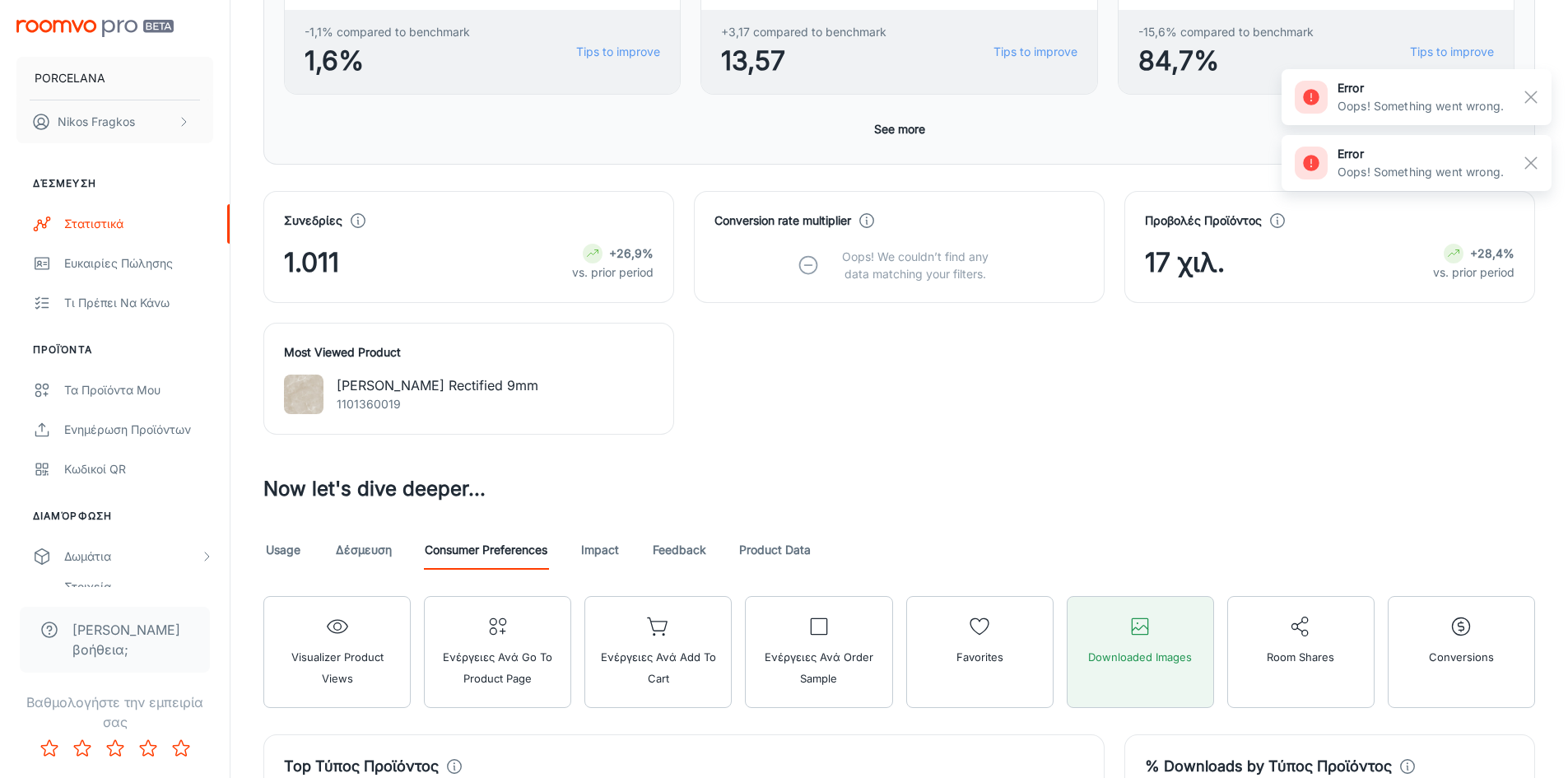
scroll to position [246, 0]
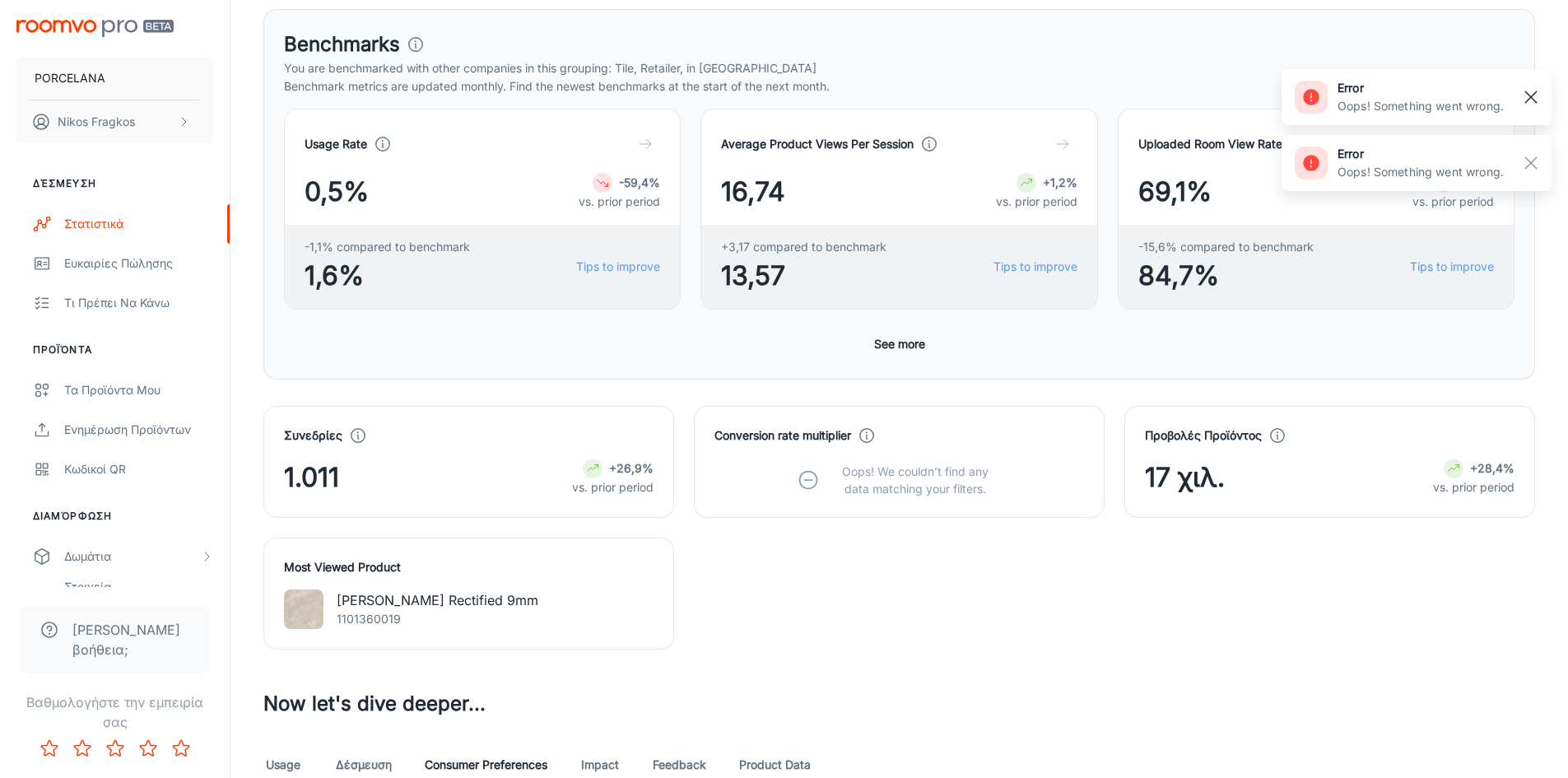
click at [1527, 102] on rect "button" at bounding box center [1530, 97] width 19 height 19
click at [1537, 108] on button "button" at bounding box center [1530, 97] width 28 height 28
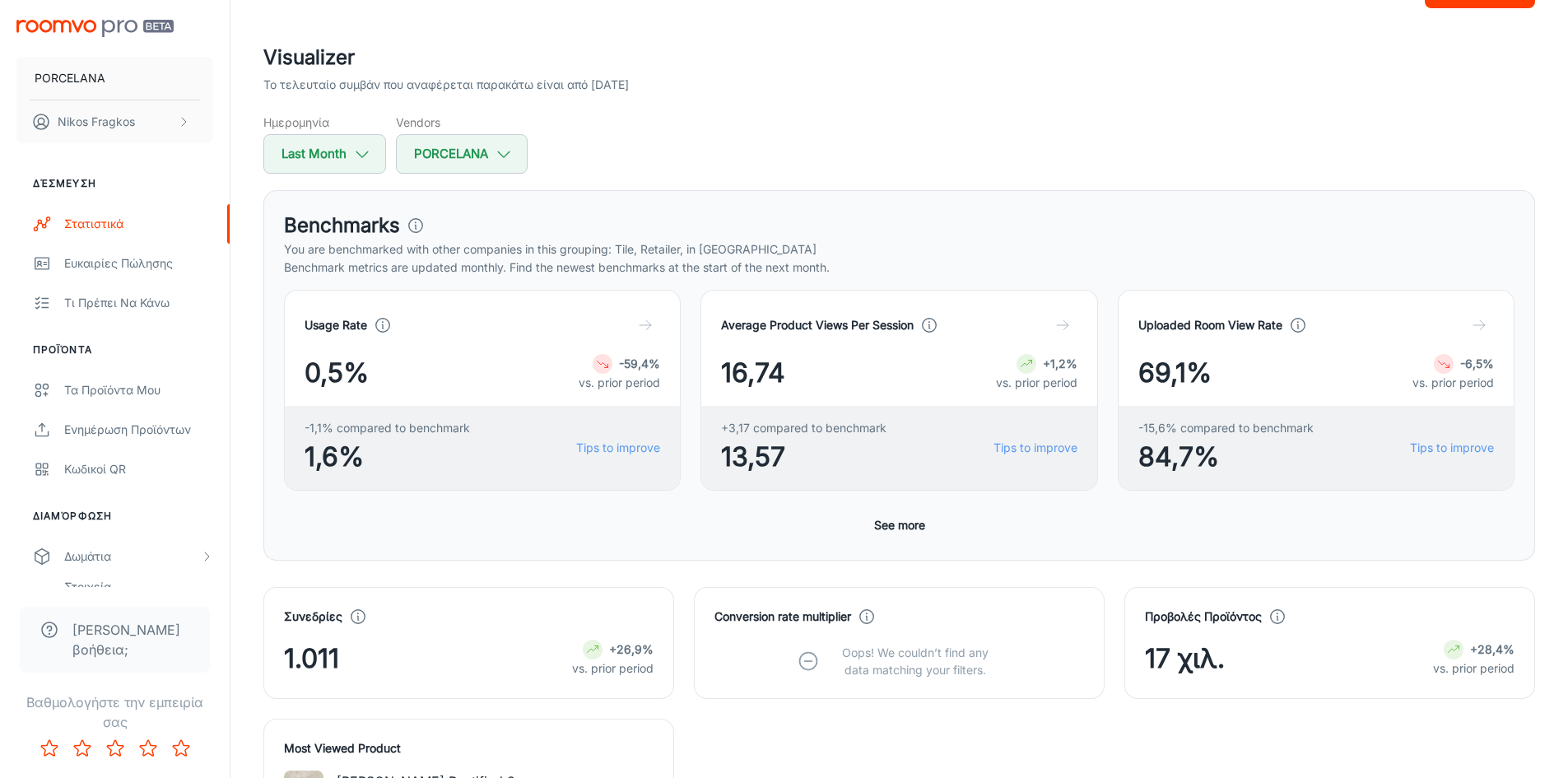
scroll to position [164, 0]
